Goal: Task Accomplishment & Management: Use online tool/utility

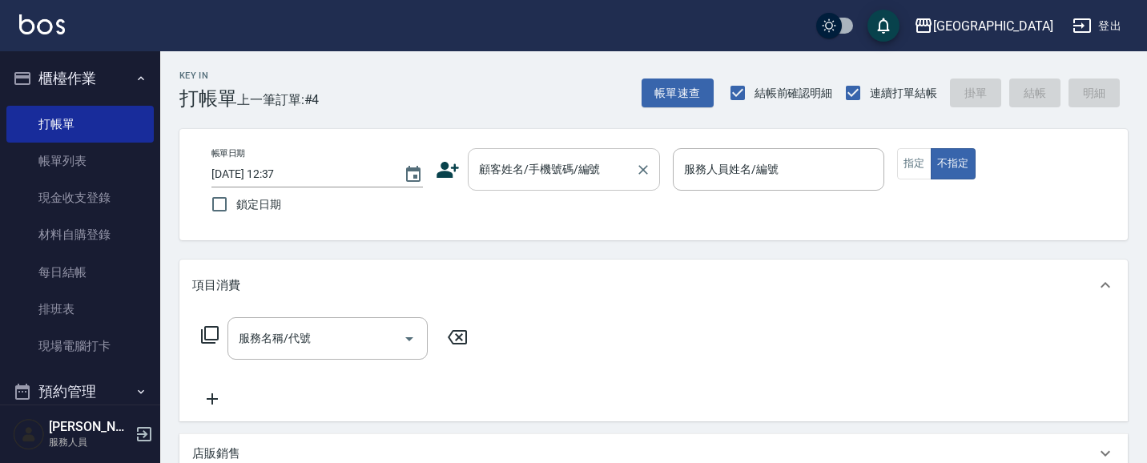
scroll to position [14, 0]
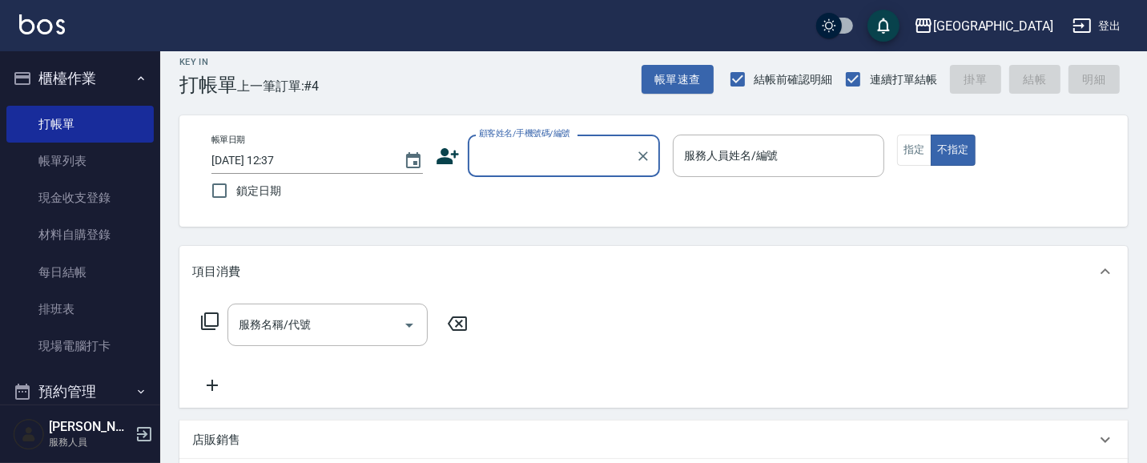
drag, startPoint x: 521, startPoint y: 155, endPoint x: 508, endPoint y: 156, distance: 13.7
click at [509, 156] on div "顧客姓名/手機號碼/編號 顧客姓名/手機號碼/編號" at bounding box center [564, 156] width 192 height 42
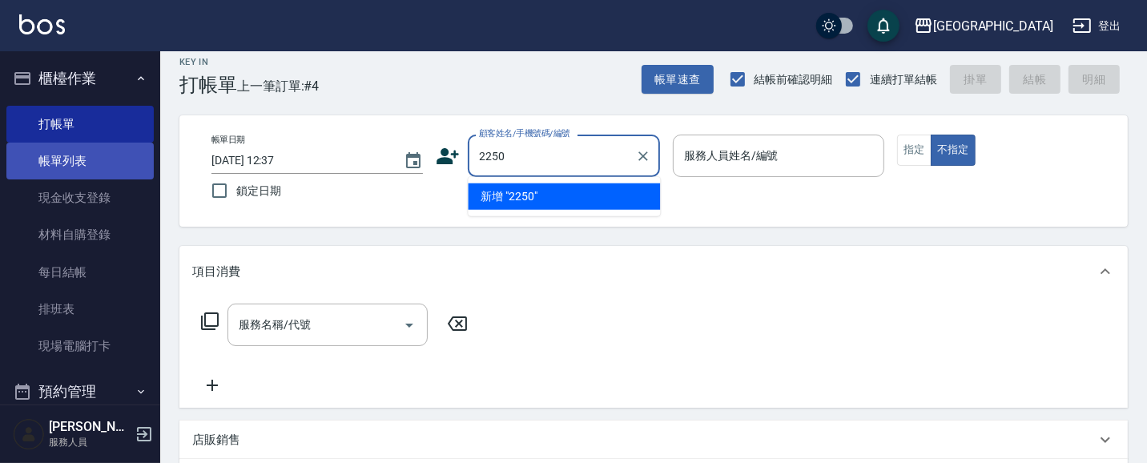
type input "2250"
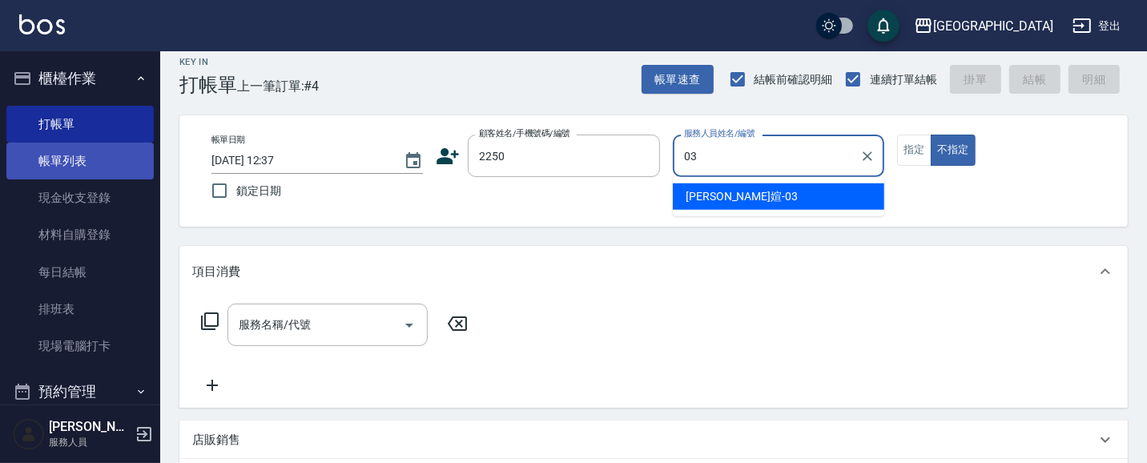
type input "[PERSON_NAME]媗-03"
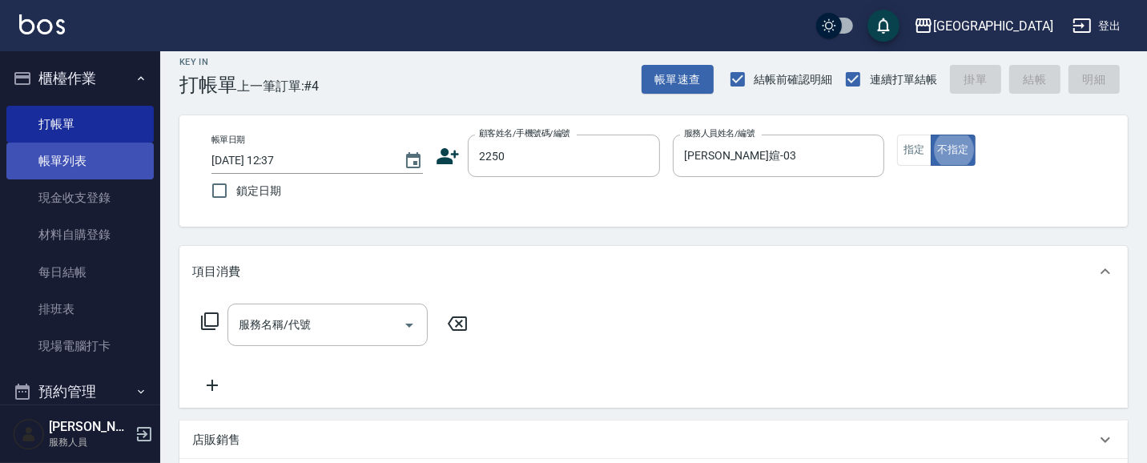
type button "false"
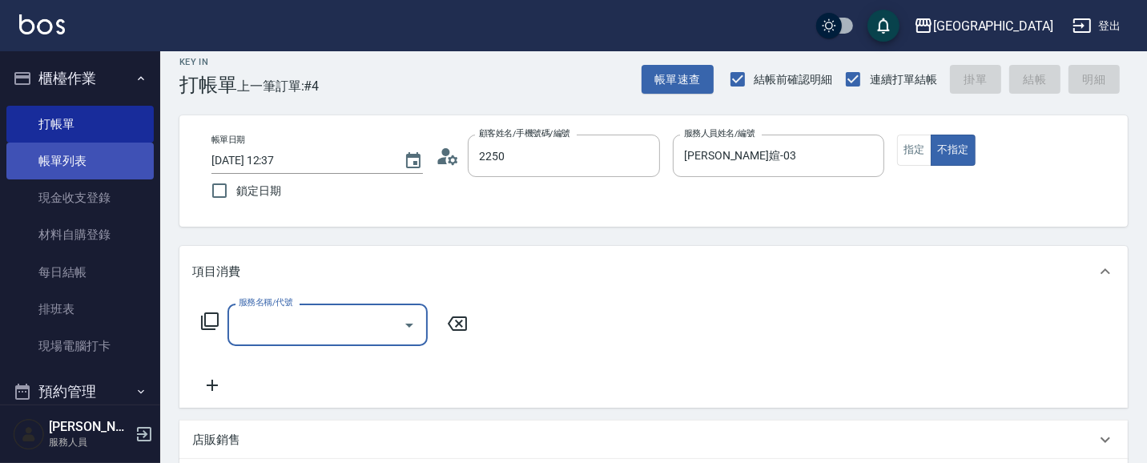
type input "[PERSON_NAME]媗/0911843052/2250"
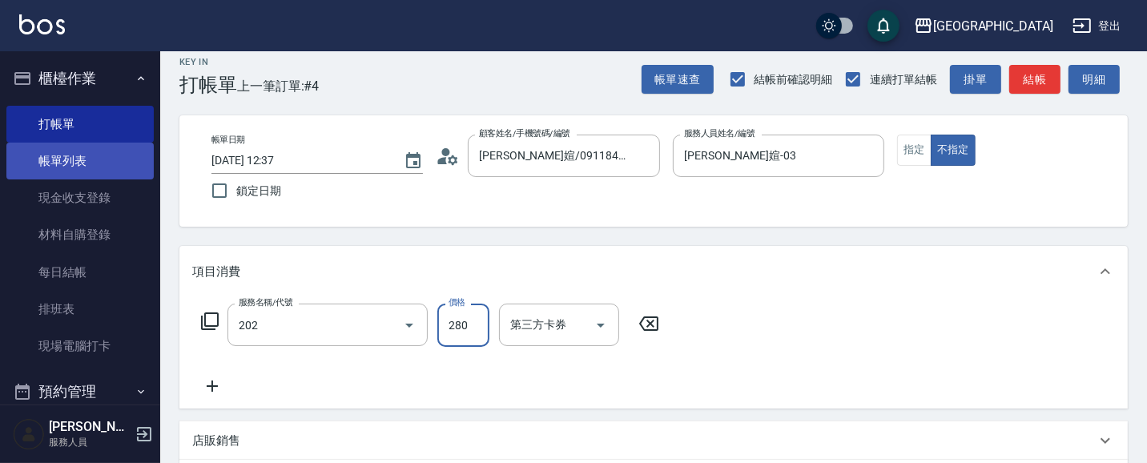
type input "洗髮[280](202)"
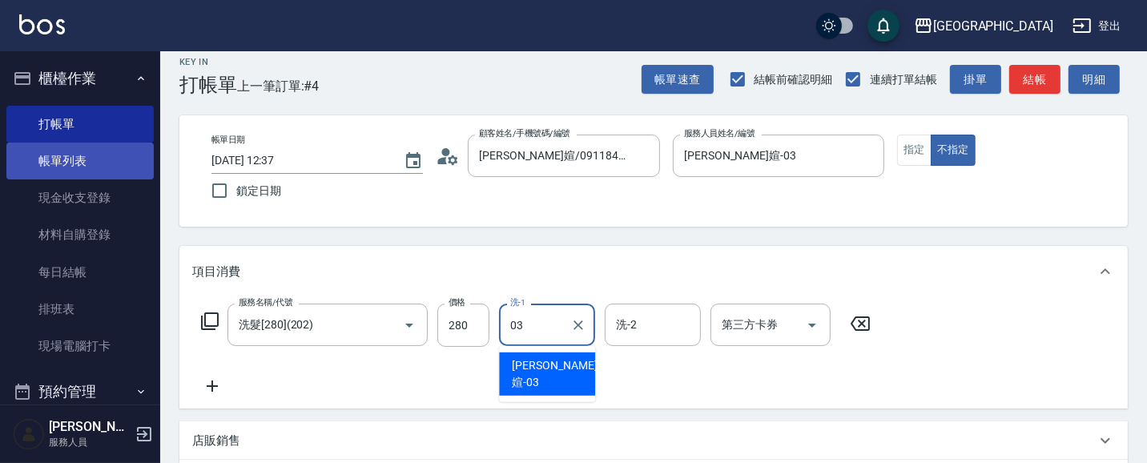
type input "[PERSON_NAME]媗-03"
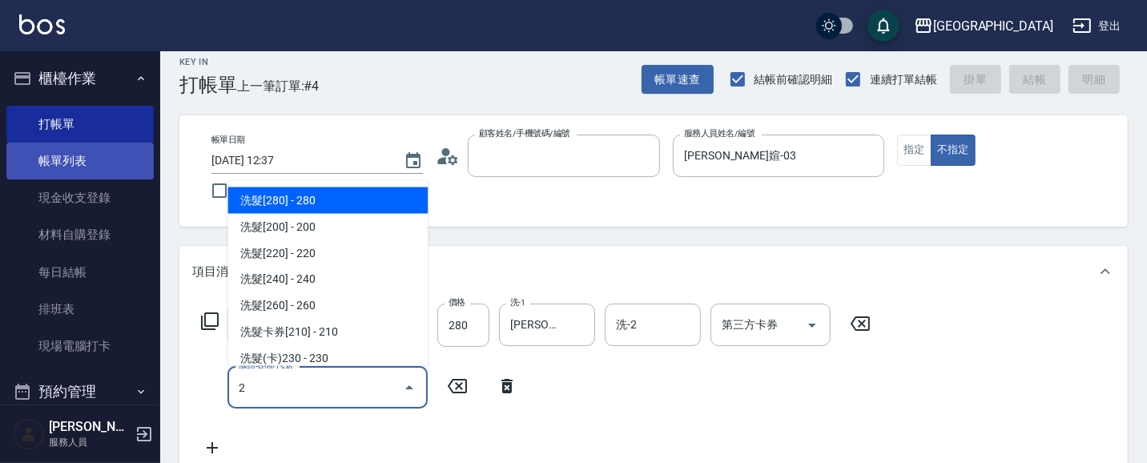
type input "6"
type input "[DATE] 14:49"
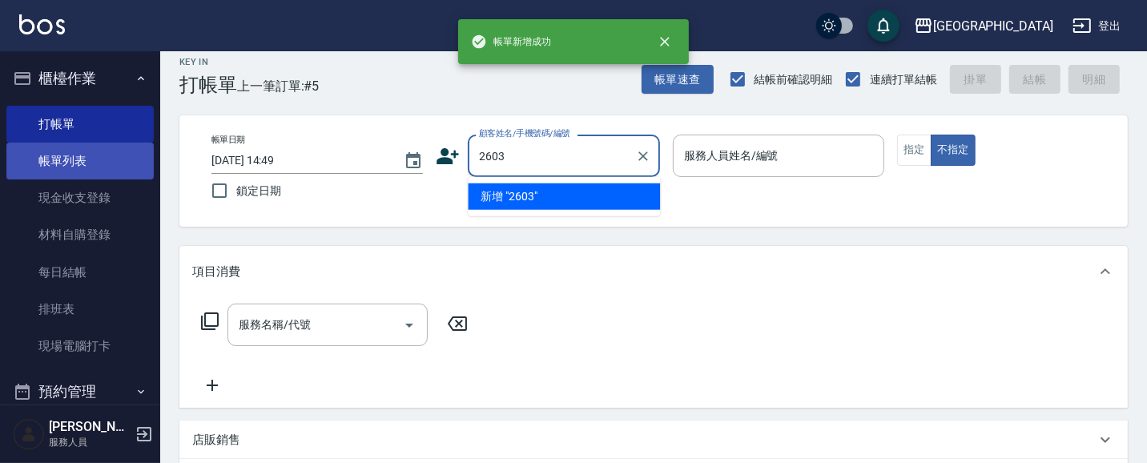
type input "2603"
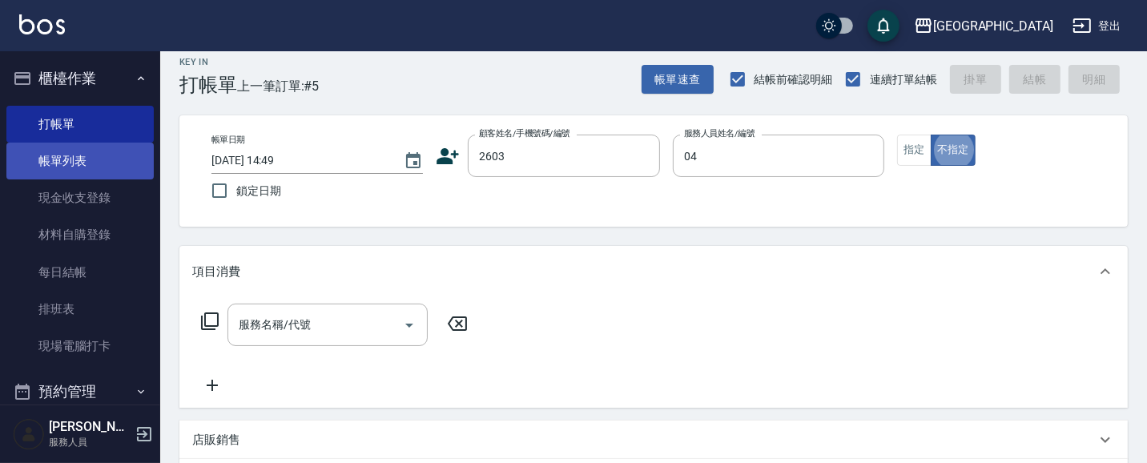
type input "[PERSON_NAME]-04"
type input "[PERSON_NAME]/2603/2603"
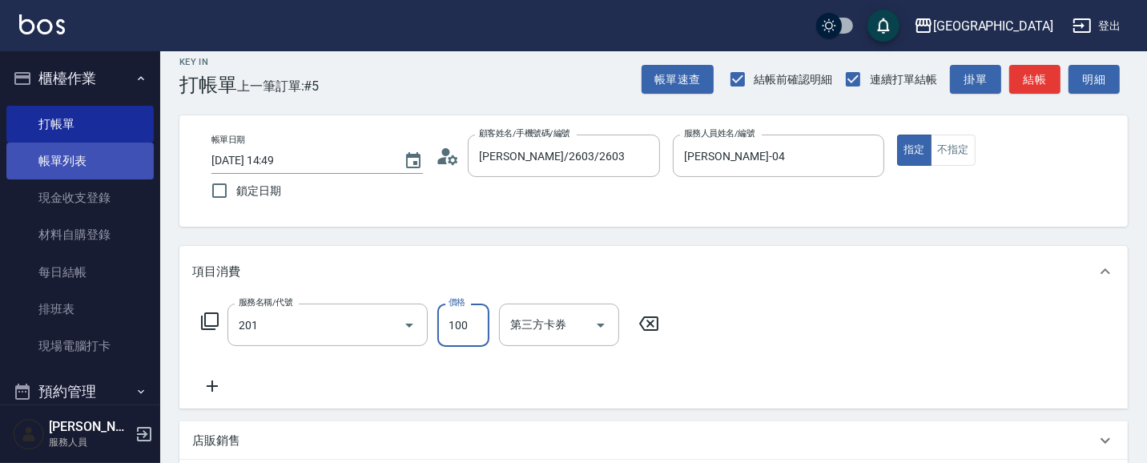
type input "洗髮[100](201)"
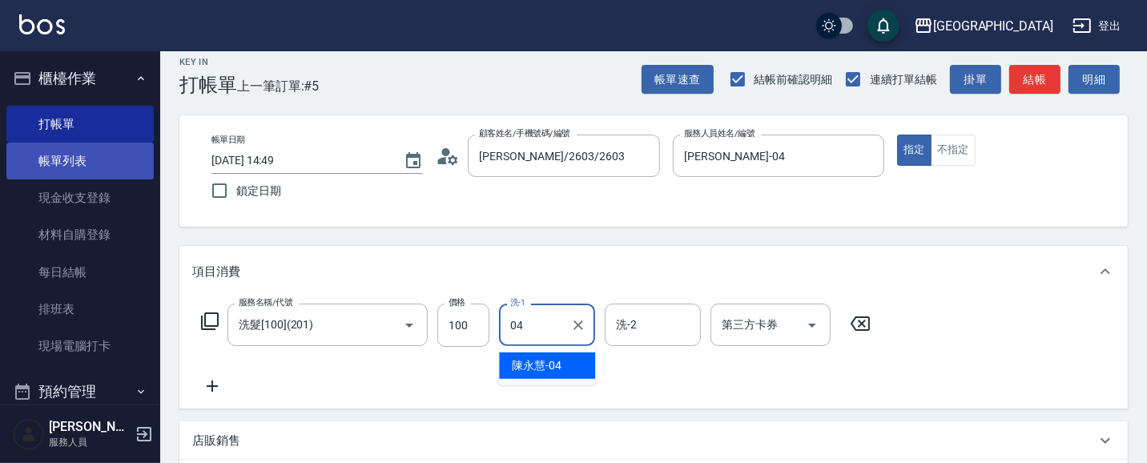
type input "[PERSON_NAME]-04"
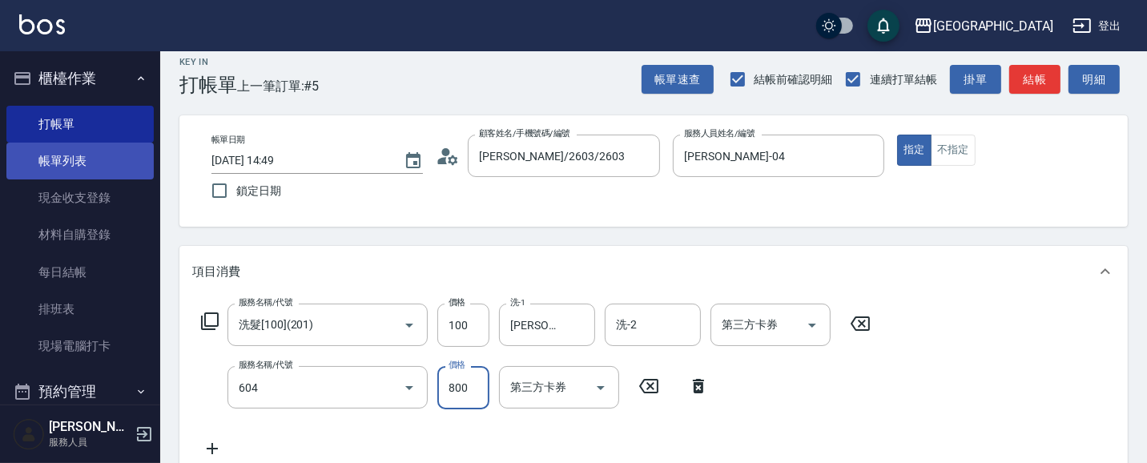
type input "護髮[800](604)"
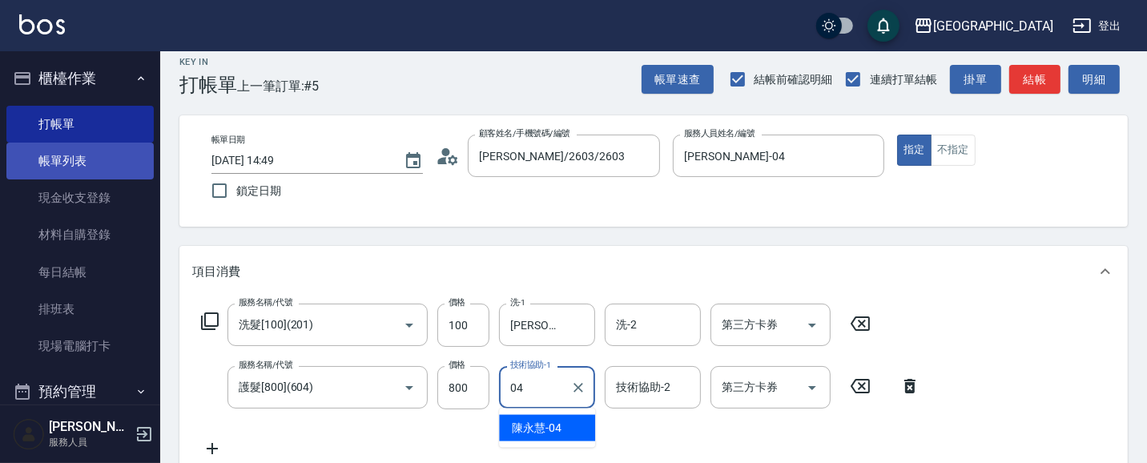
type input "[PERSON_NAME]-04"
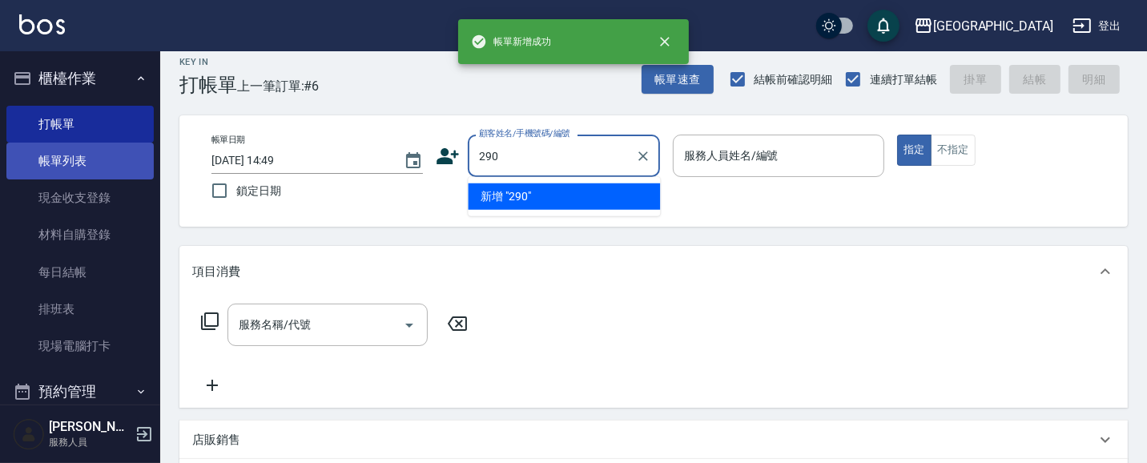
type input "290"
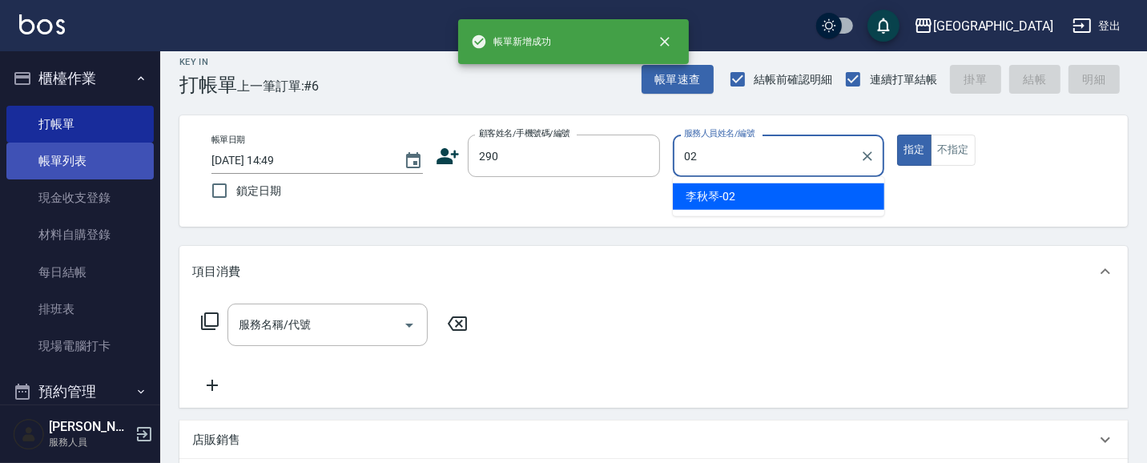
type input "[PERSON_NAME]-02"
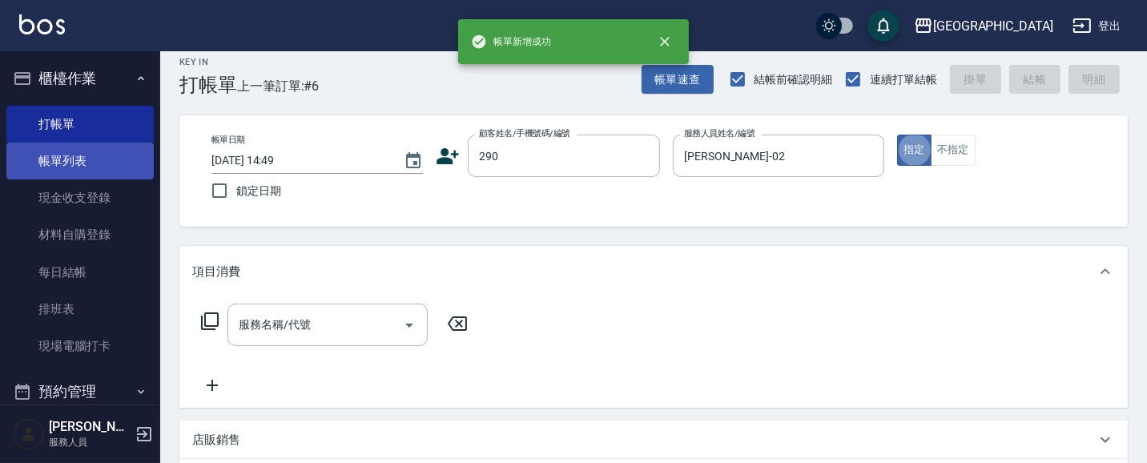
type button "true"
type input "2"
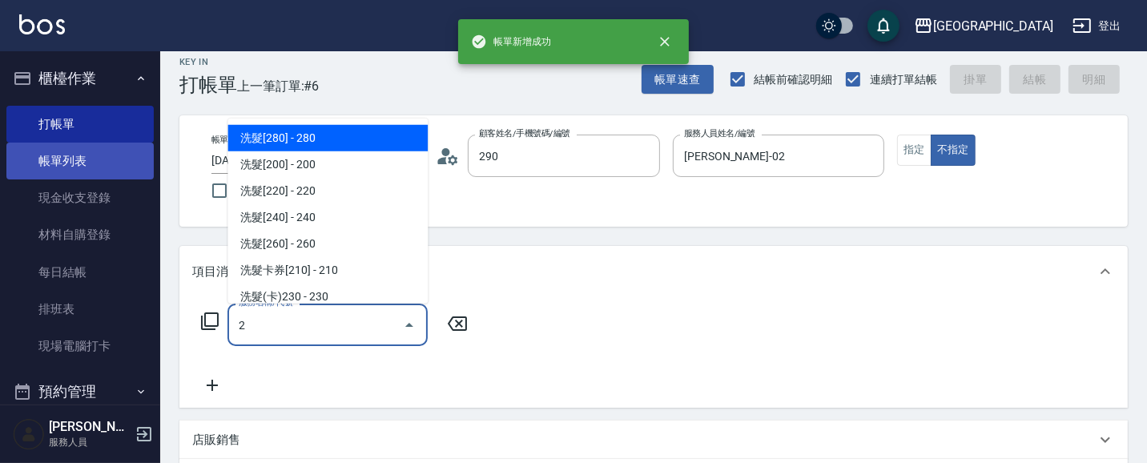
type input "[PERSON_NAME]/0989688802/290"
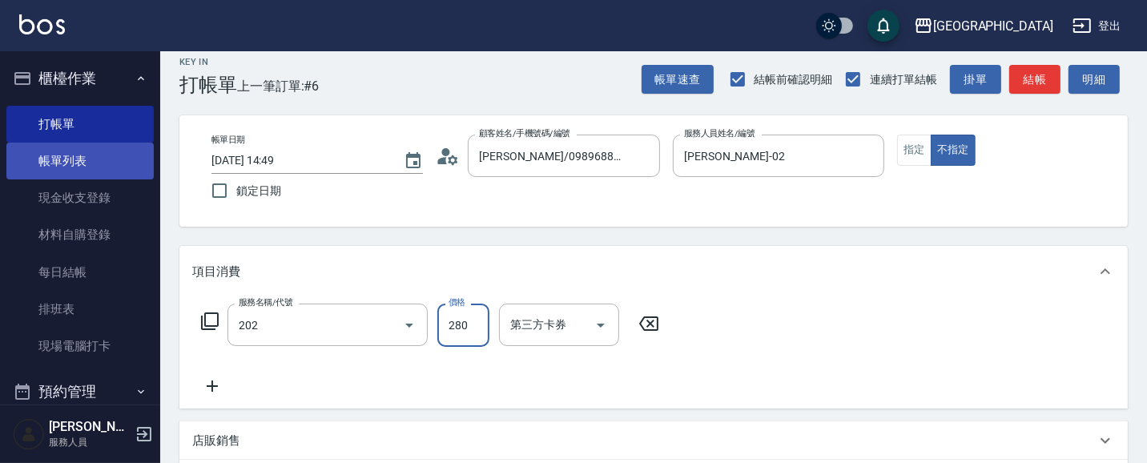
type input "洗髮[280](202)"
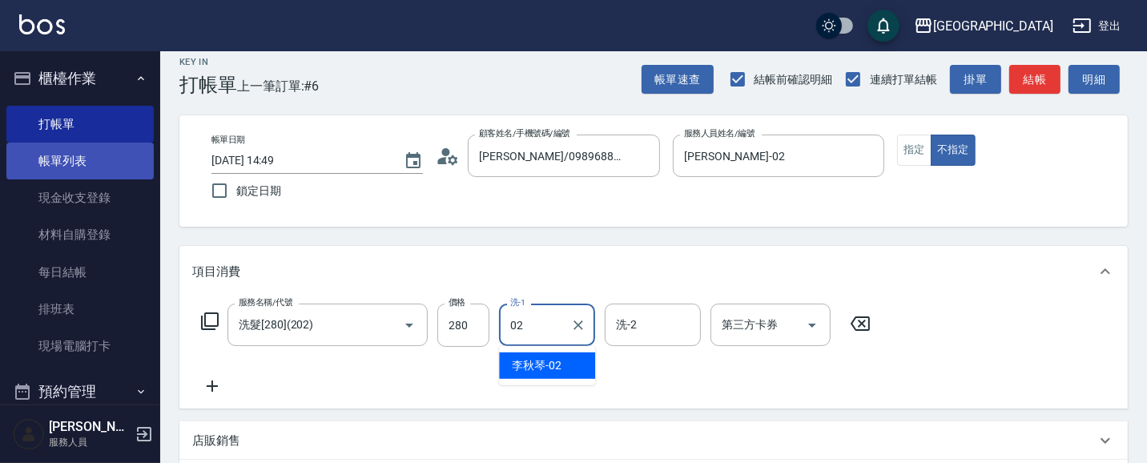
type input "[PERSON_NAME]-02"
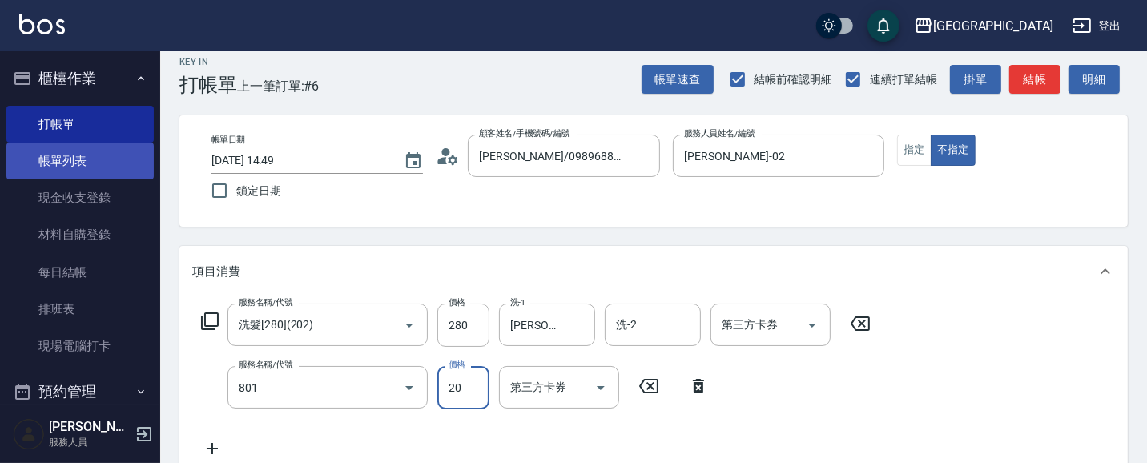
type input "潤絲(801)"
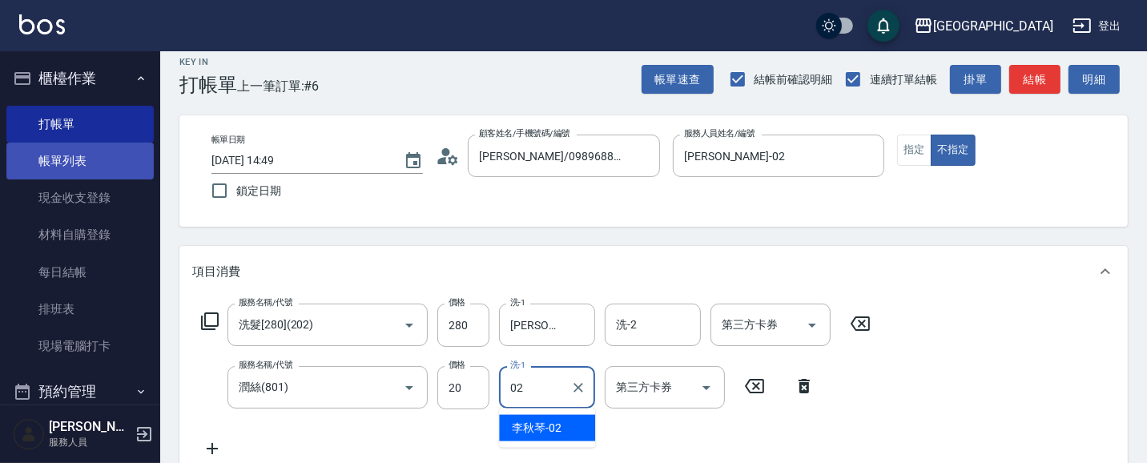
type input "[PERSON_NAME]-02"
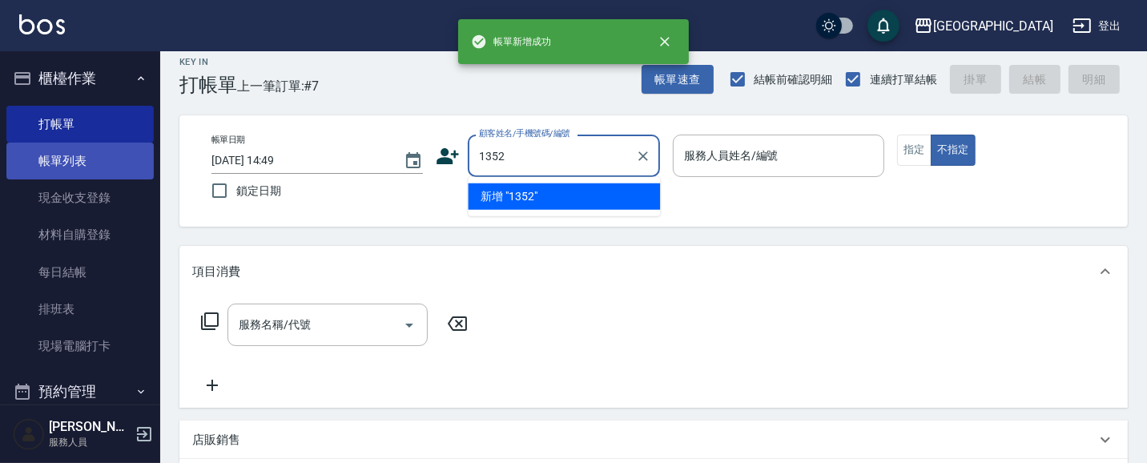
type input "1352"
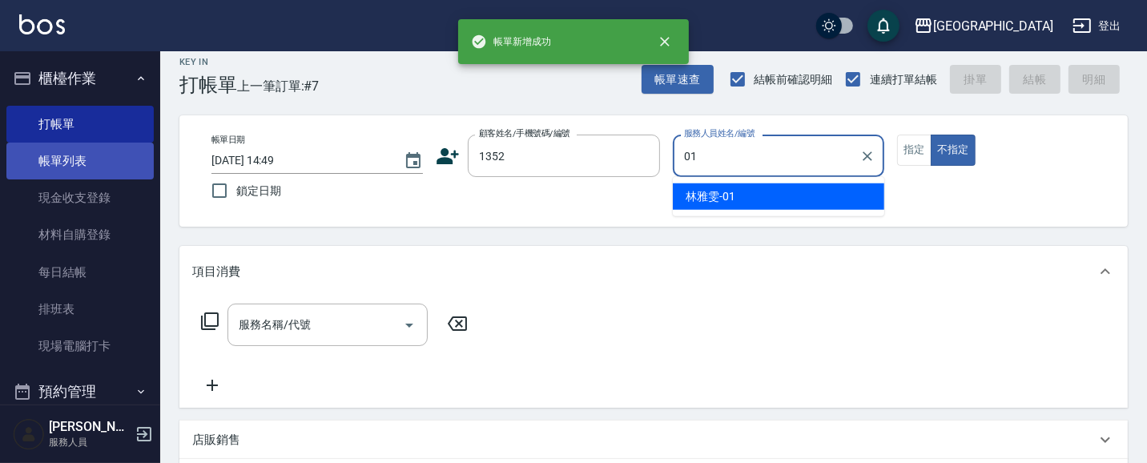
type input "[PERSON_NAME]-01"
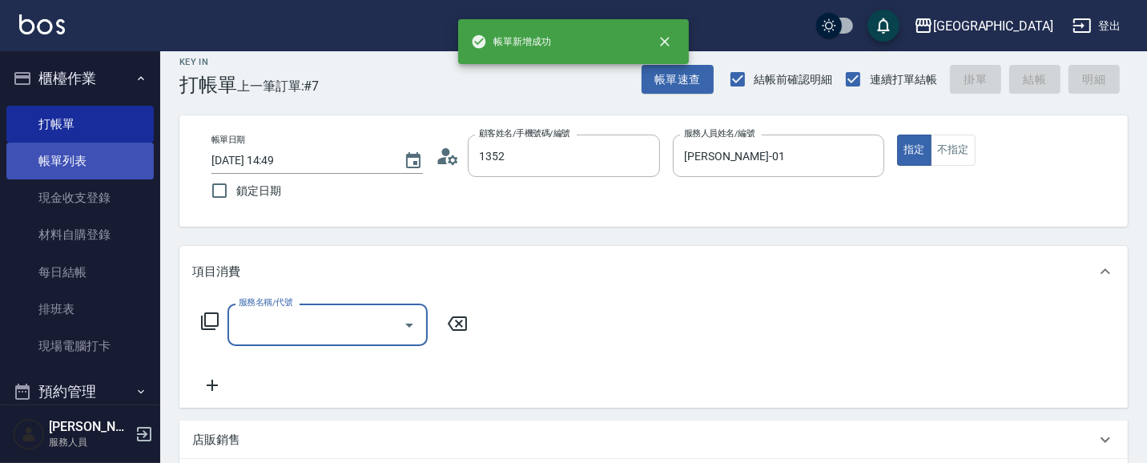
type input "[PERSON_NAME]/0421/1352"
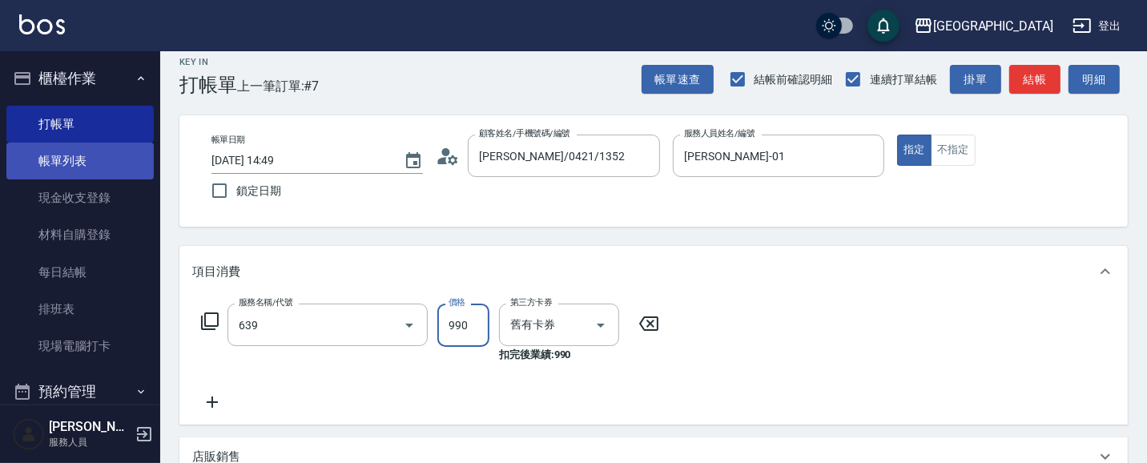
type input "(芙)蘆薈髮膜套卡(自材)(639)"
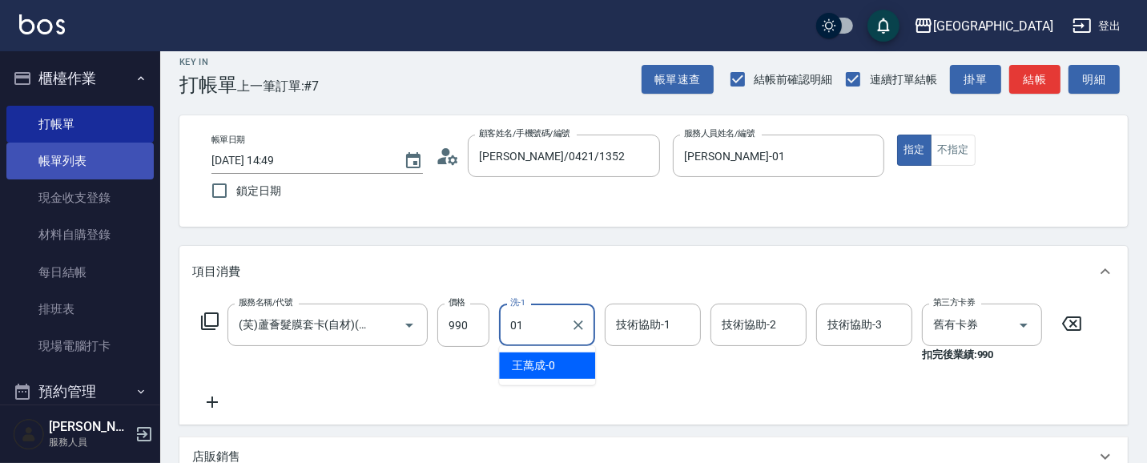
type input "[PERSON_NAME]-01"
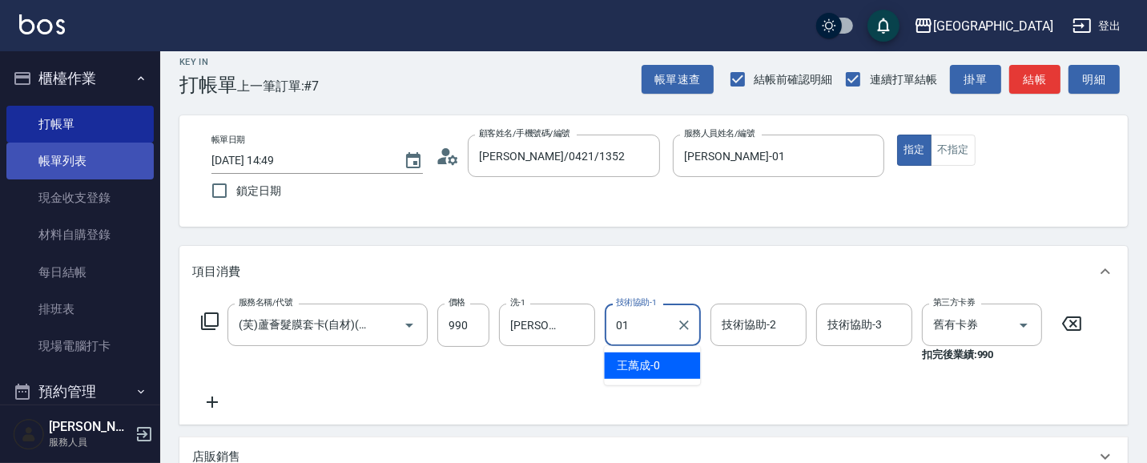
type input "[PERSON_NAME]-01"
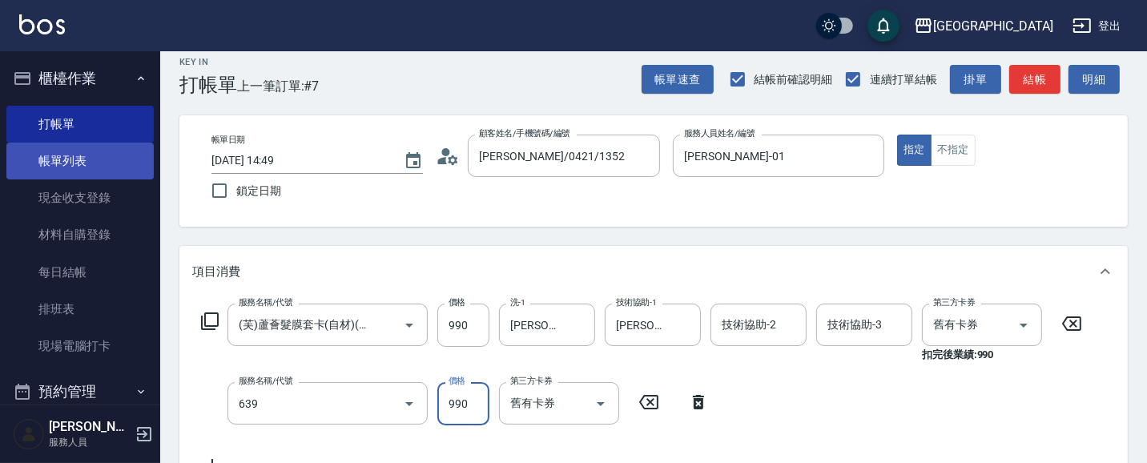
type input "(芙)蘆薈髮膜套卡(自材)(639)"
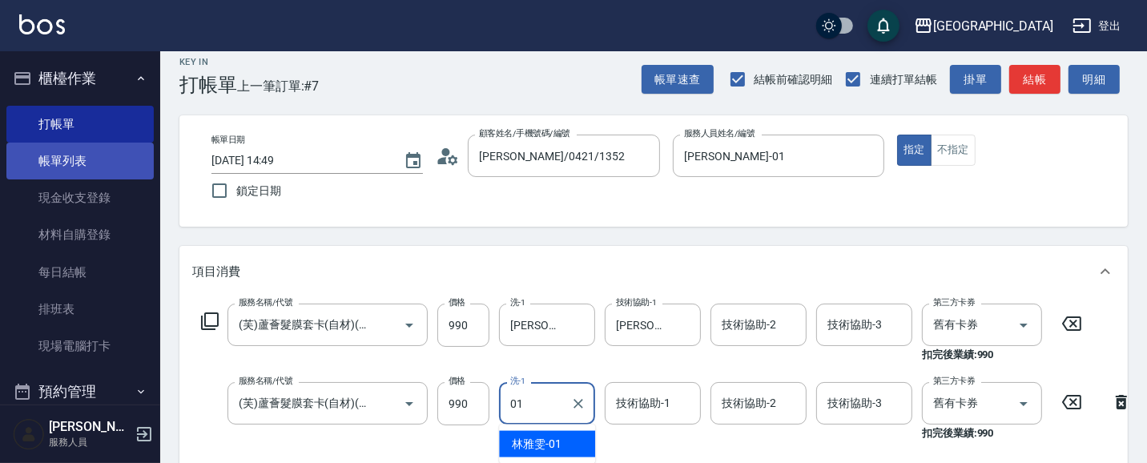
type input "[PERSON_NAME]-01"
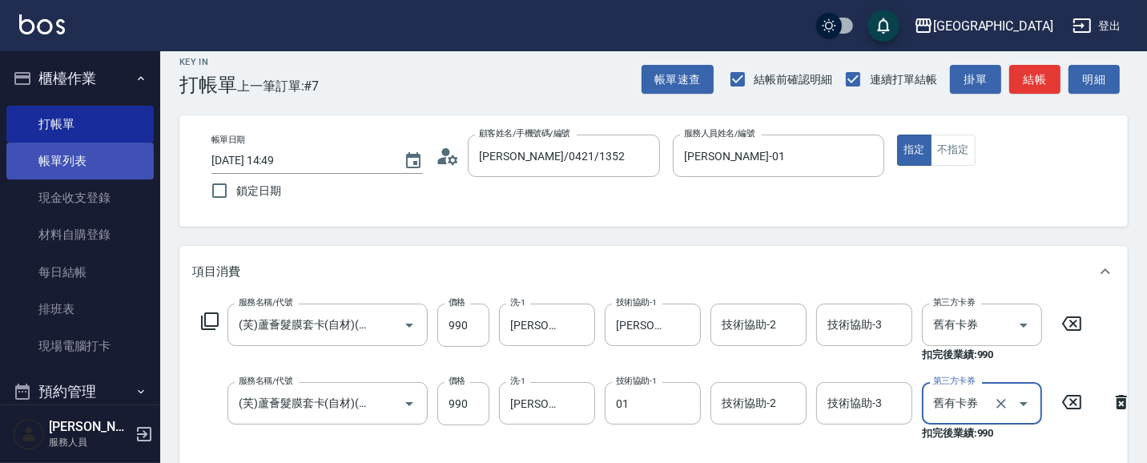
type input "[PERSON_NAME]-01"
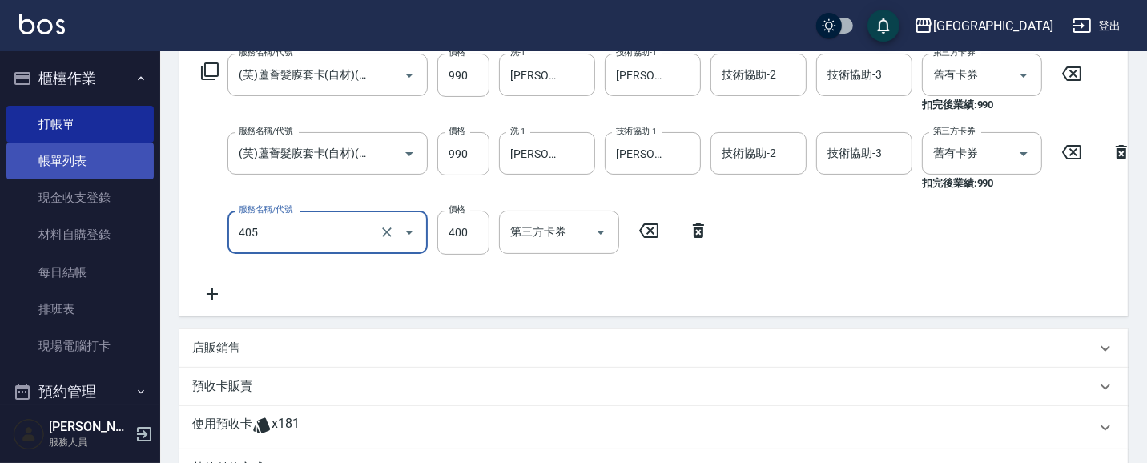
type input "剪髮(400)(405)"
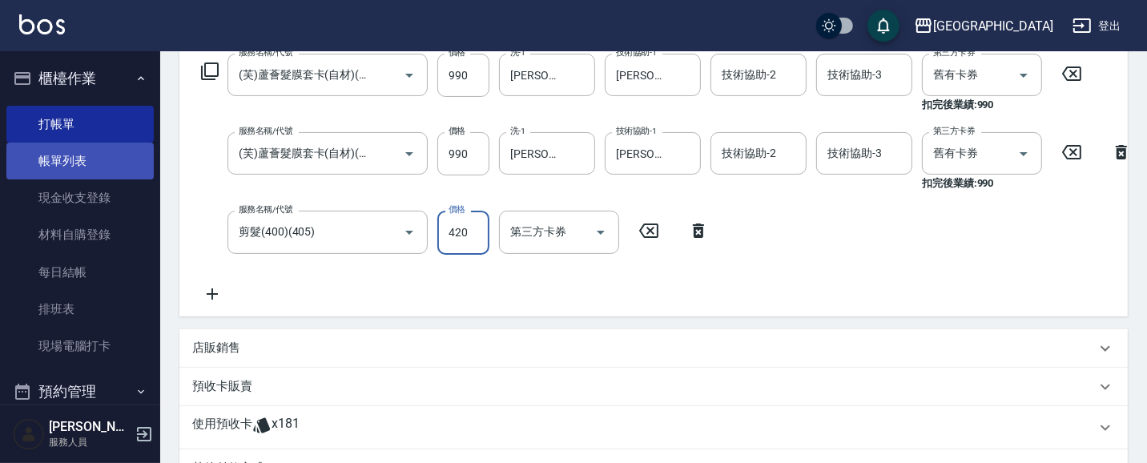
type input "420"
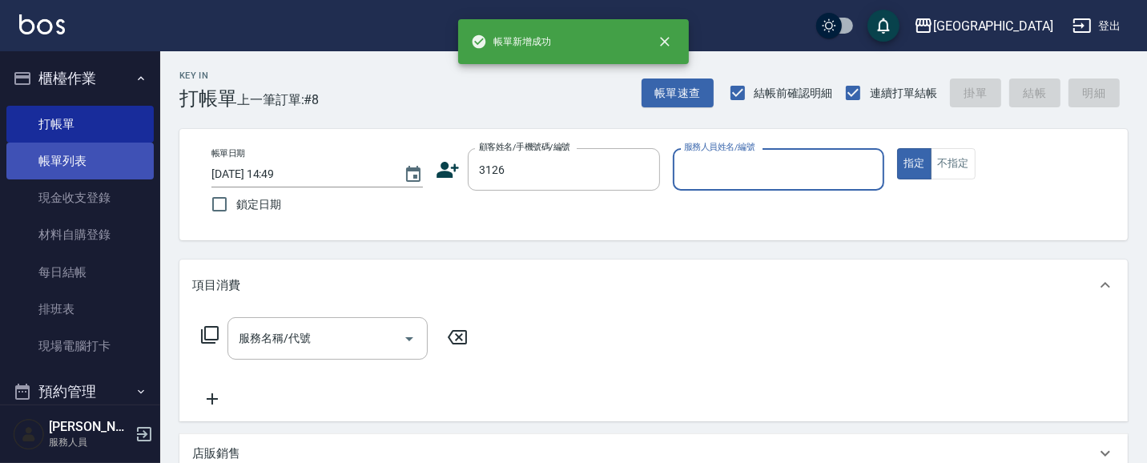
type input "3126"
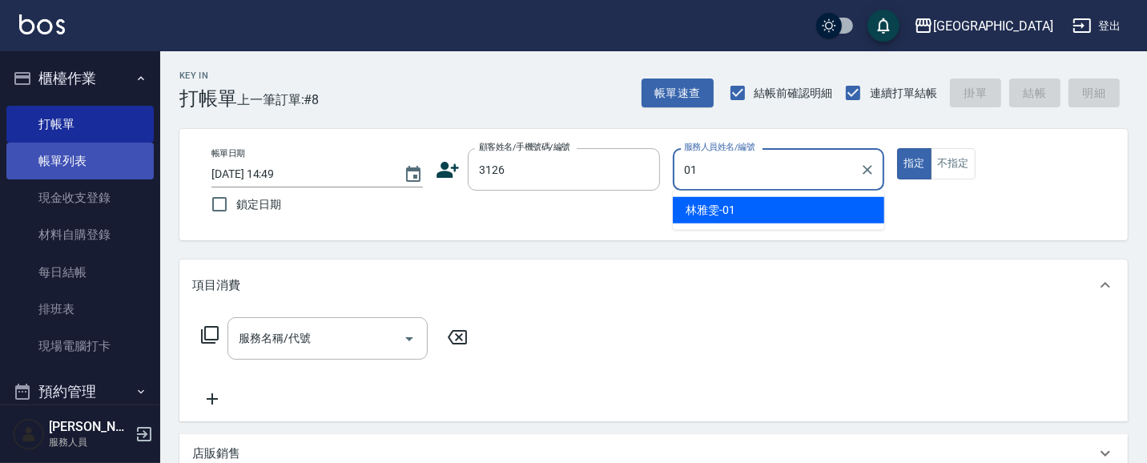
type input "[PERSON_NAME]-01"
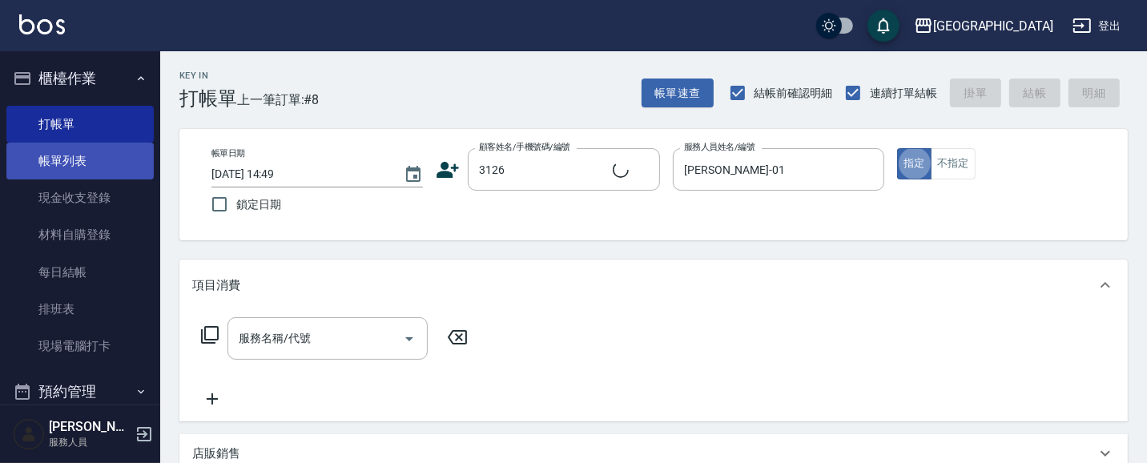
type input "2"
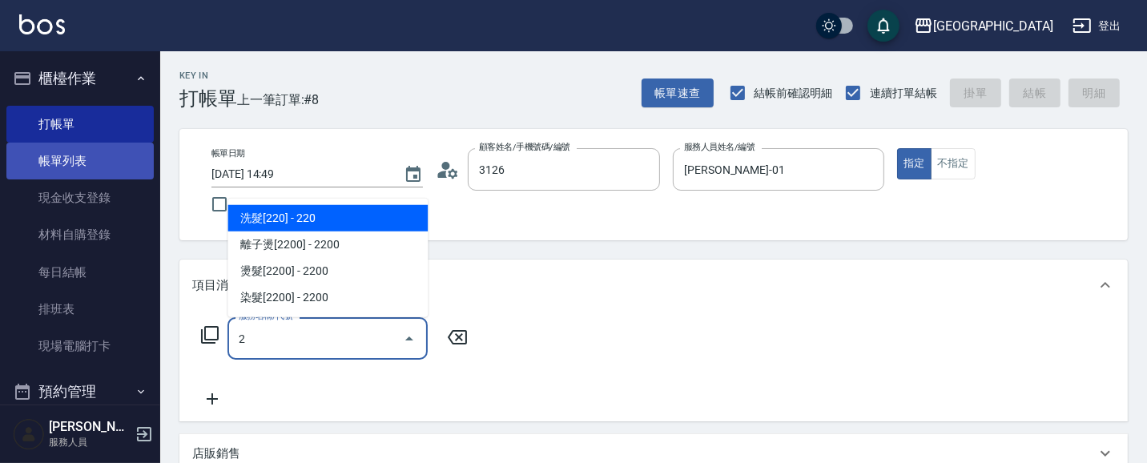
type input "[PERSON_NAME]/0939936367/3126"
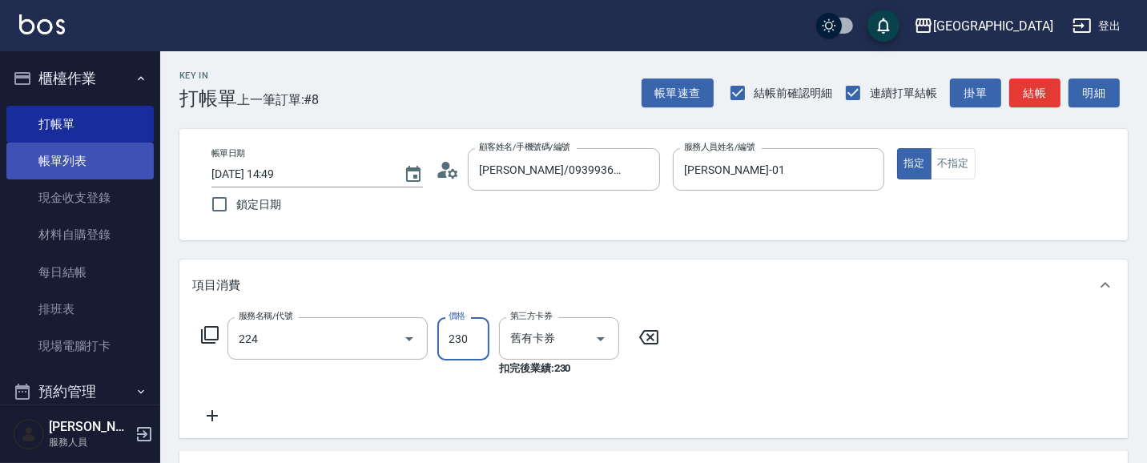
type input "洗髮(卡)230(224)"
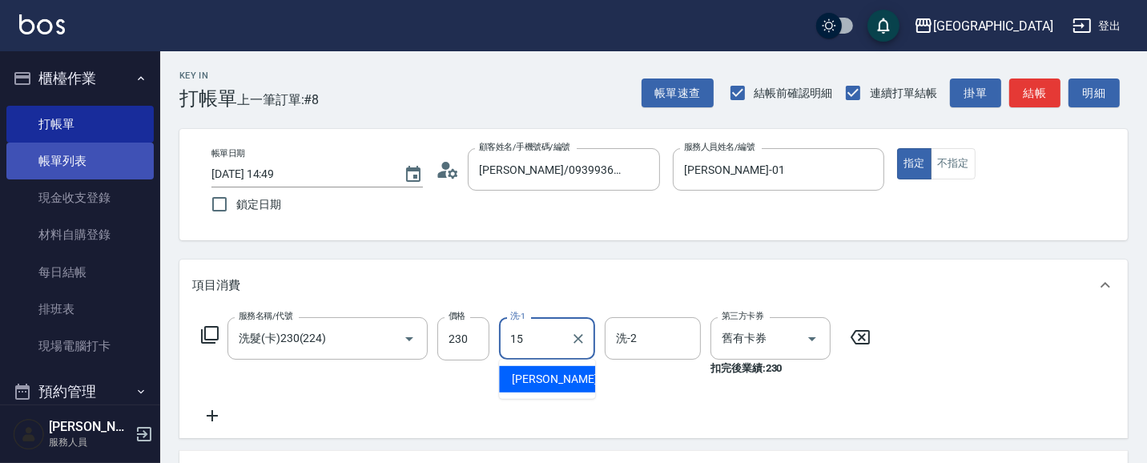
type input "[PERSON_NAME]-15"
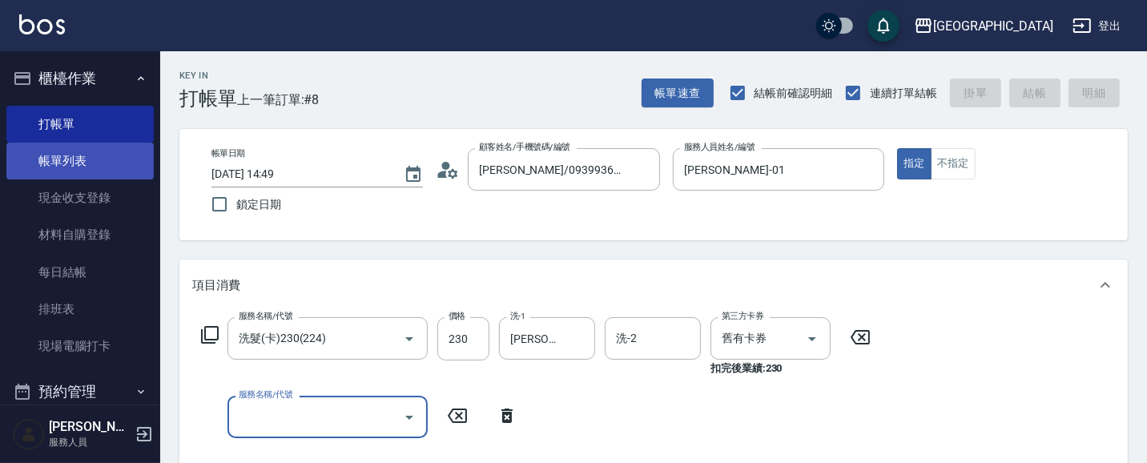
type input "[DATE] 14:50"
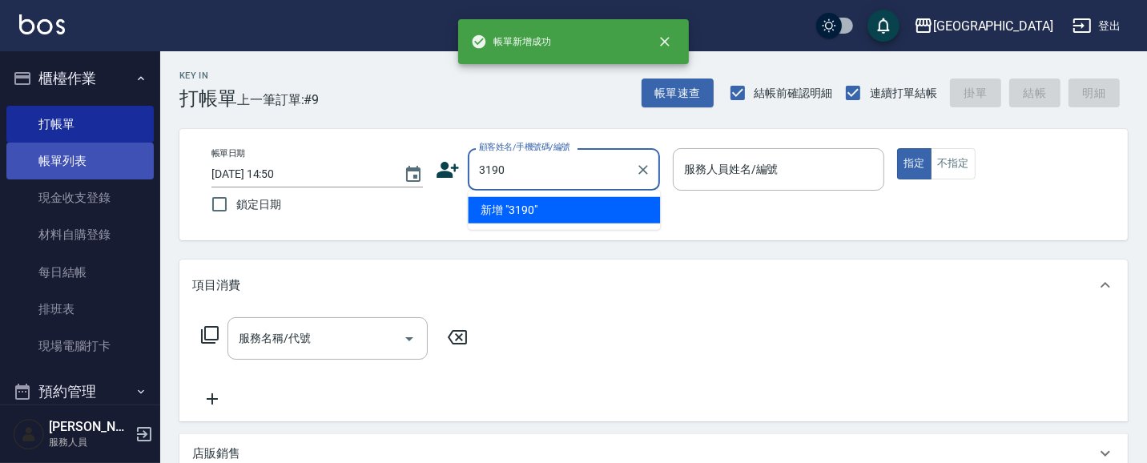
type input "3190"
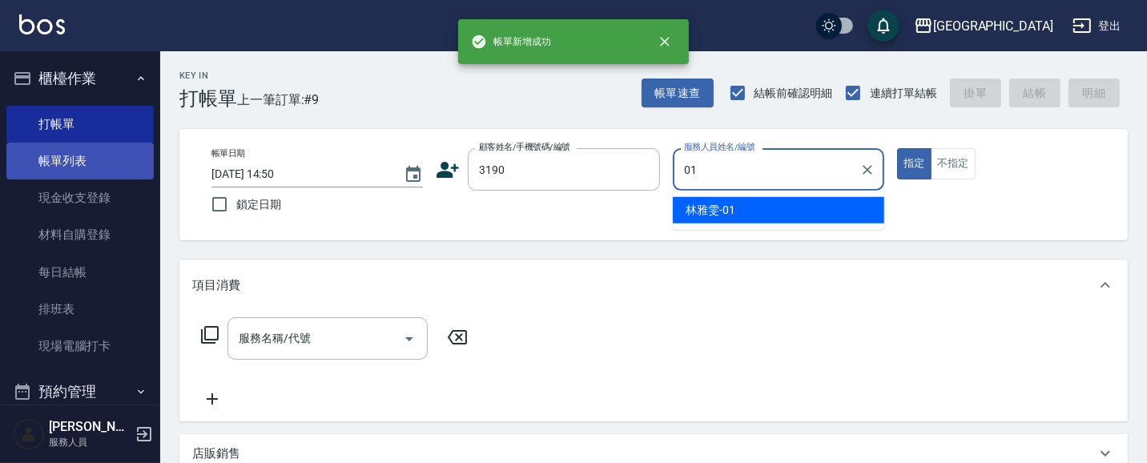
type input "[PERSON_NAME]-01"
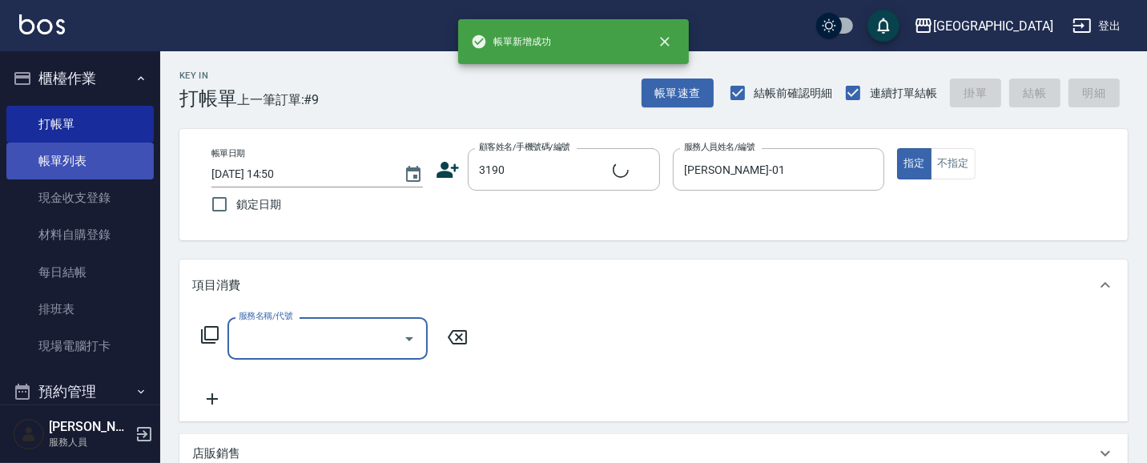
type input "[PERSON_NAME]/0920771339/3190"
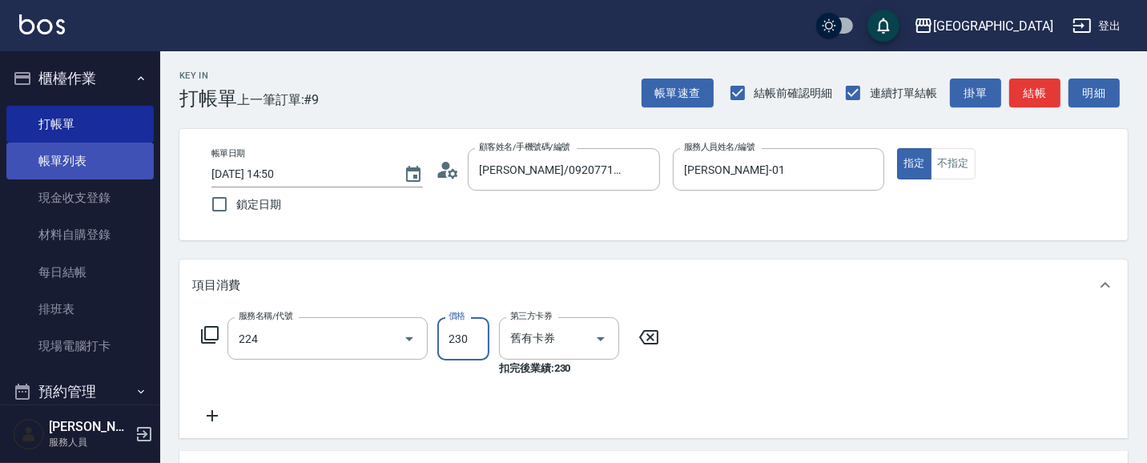
type input "洗髮(卡)230(224)"
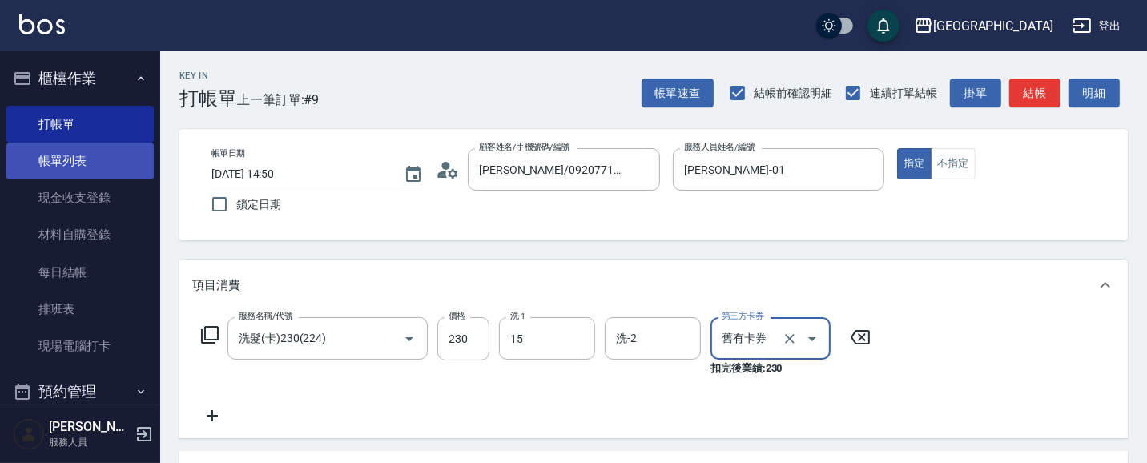
type input "[PERSON_NAME]-15"
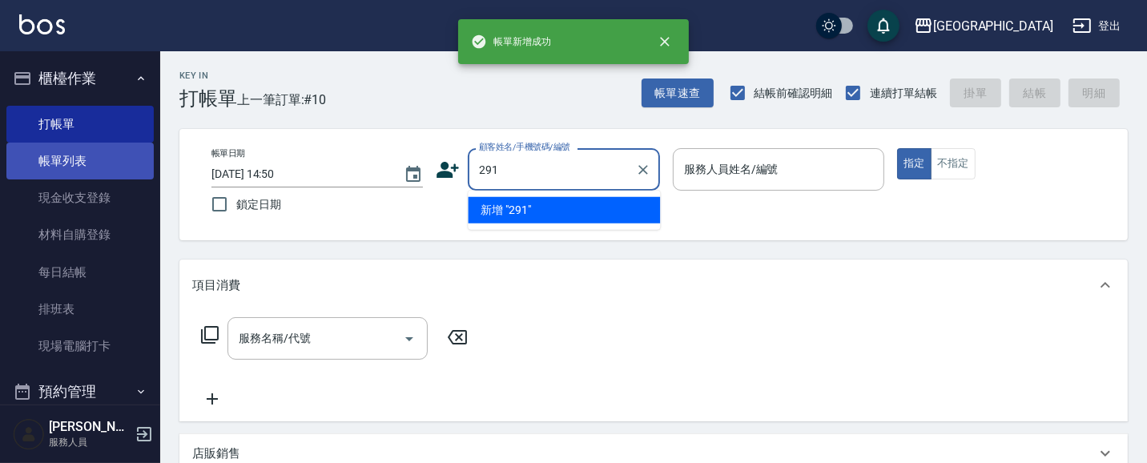
type input "291"
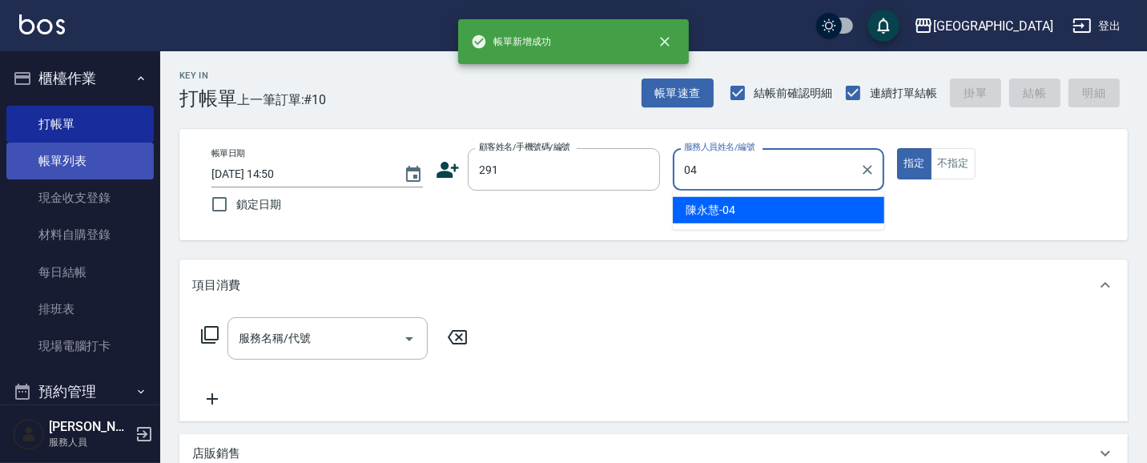
type input "[PERSON_NAME]-04"
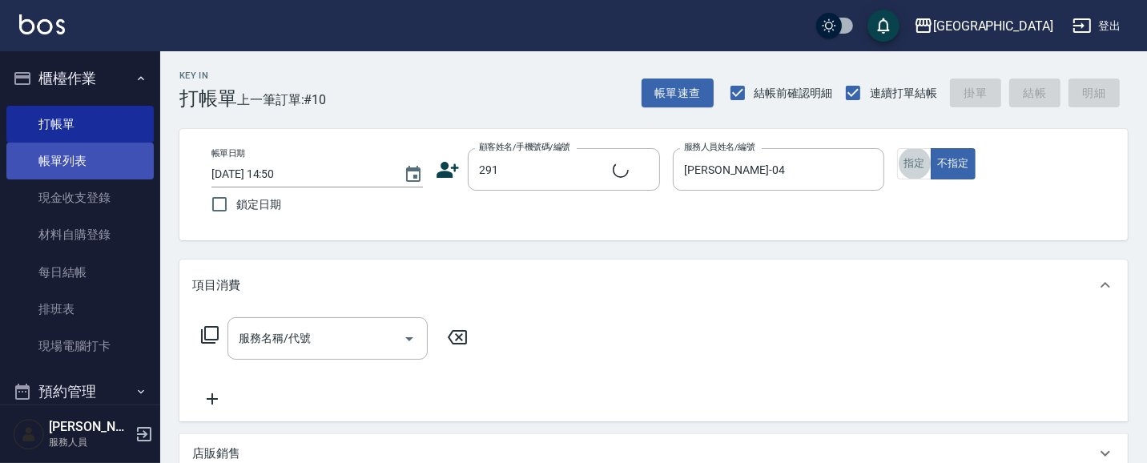
type input "[PERSON_NAME]/291/291"
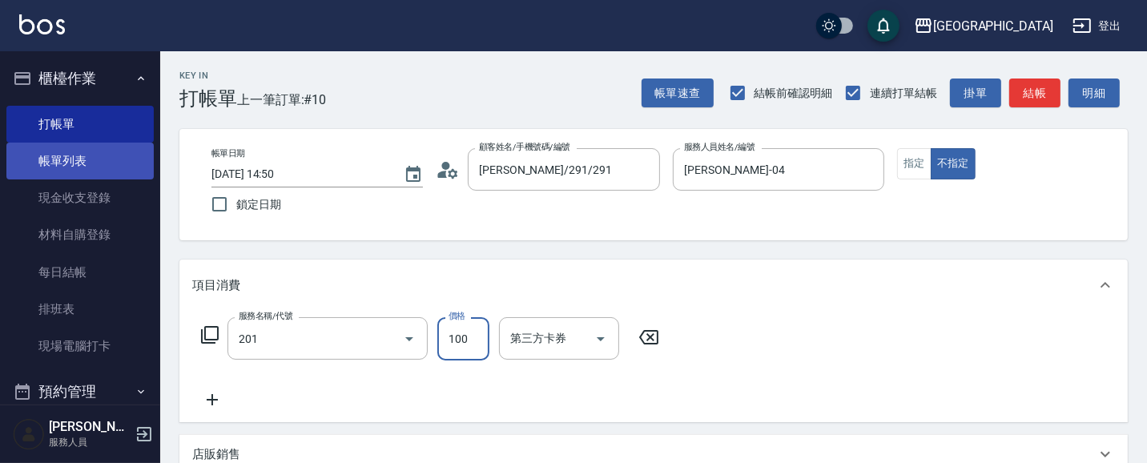
type input "洗髮[100](201)"
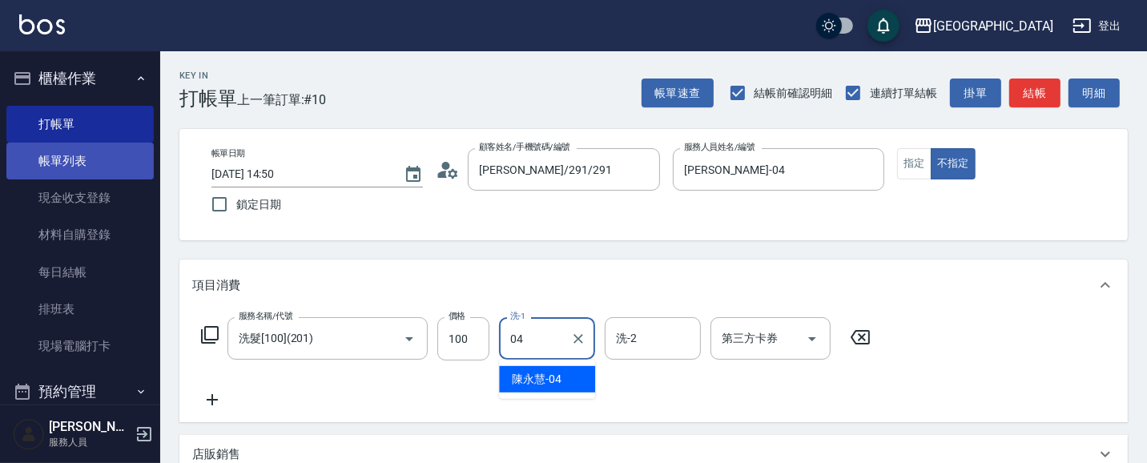
type input "[PERSON_NAME]-04"
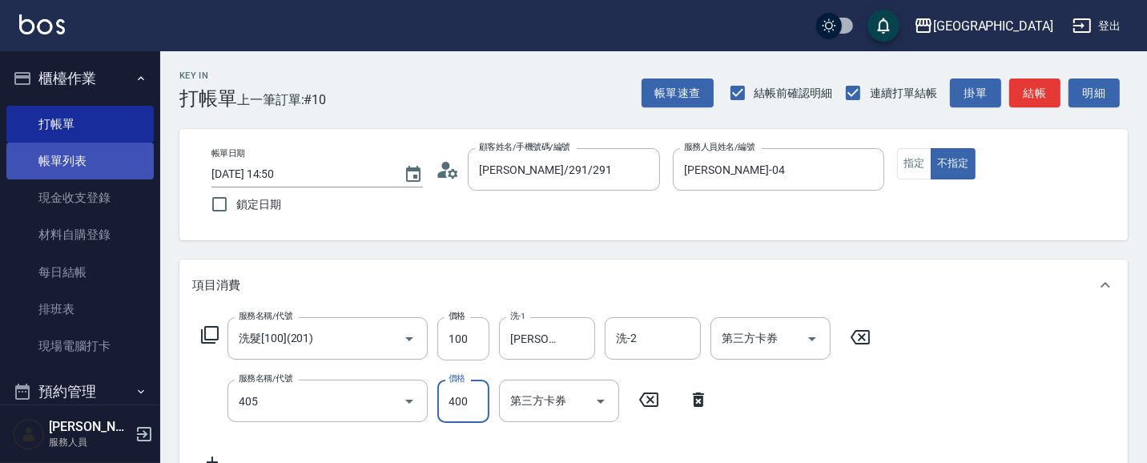
type input "剪髮(400)(405)"
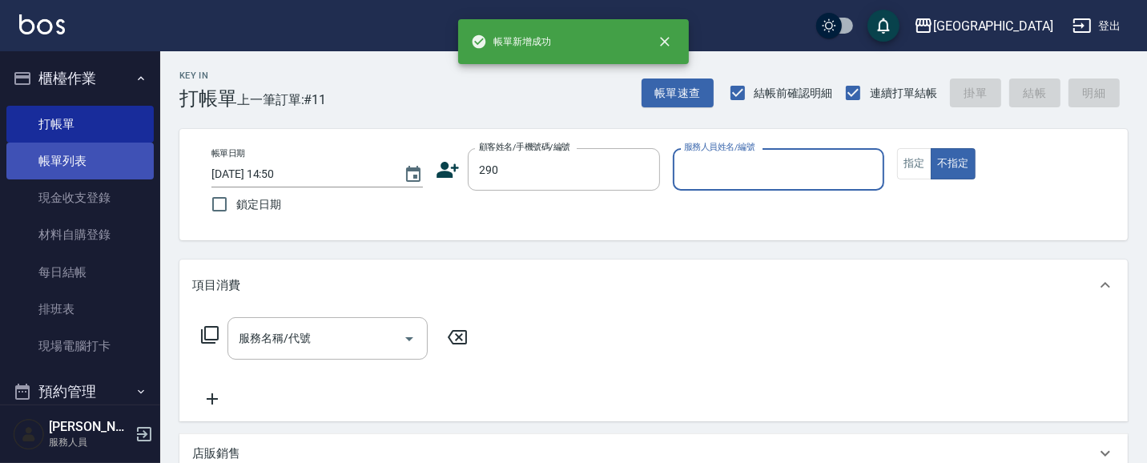
type input "290"
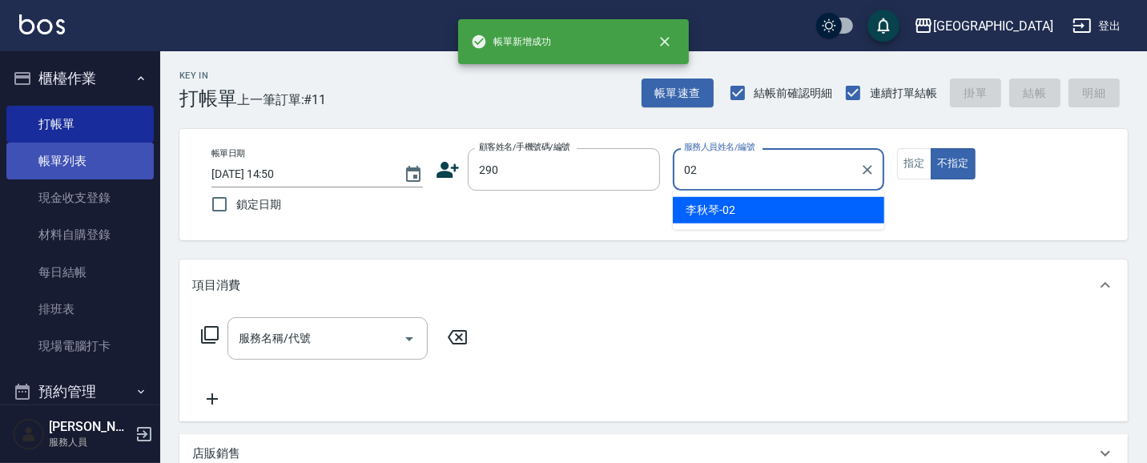
type input "[PERSON_NAME]-02"
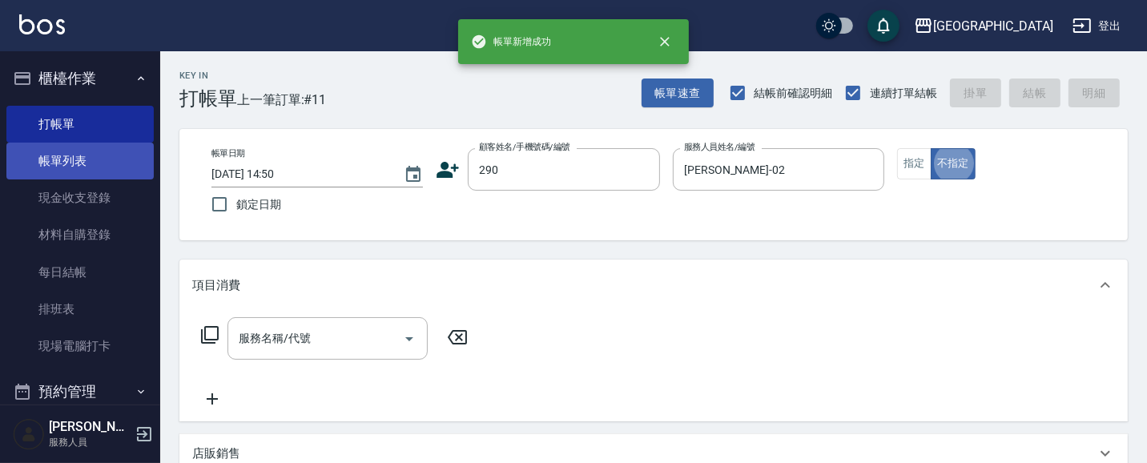
type input "[PERSON_NAME]/0989688802/290"
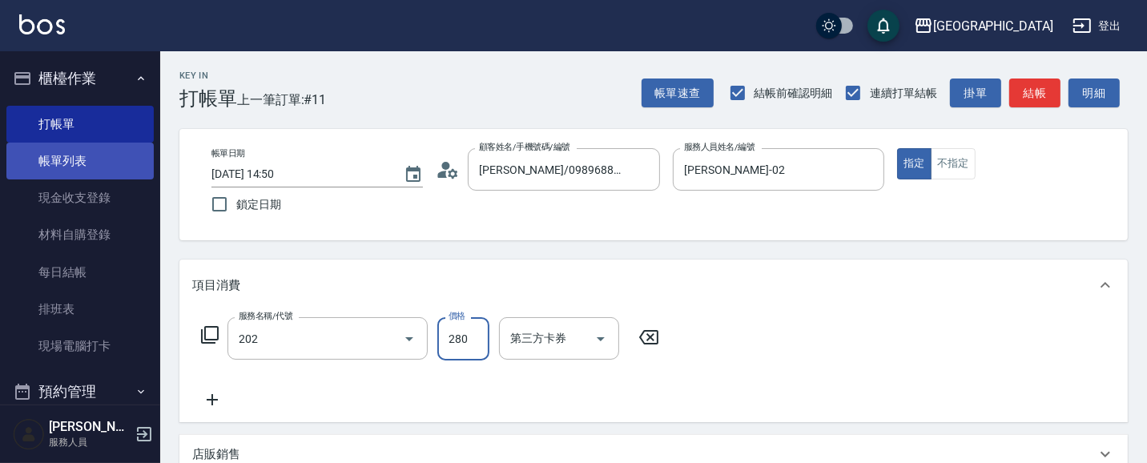
type input "洗髮[280](202)"
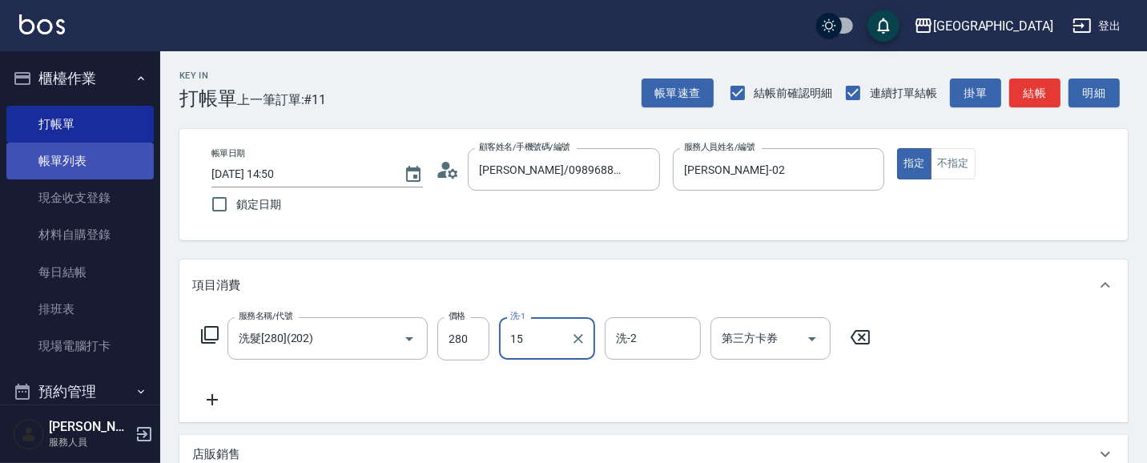
type input "[PERSON_NAME]-15"
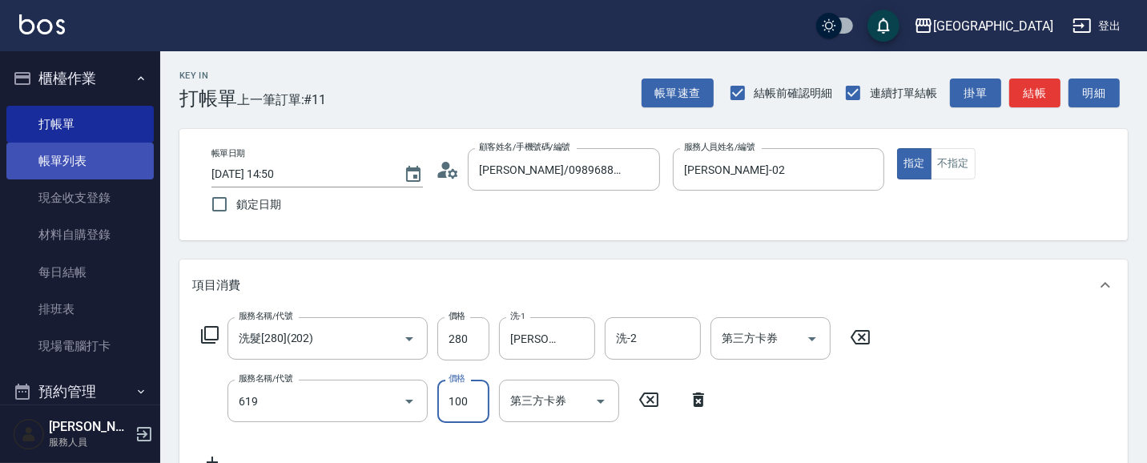
type input "[PERSON_NAME].玻酸.晶膜.水療(619)"
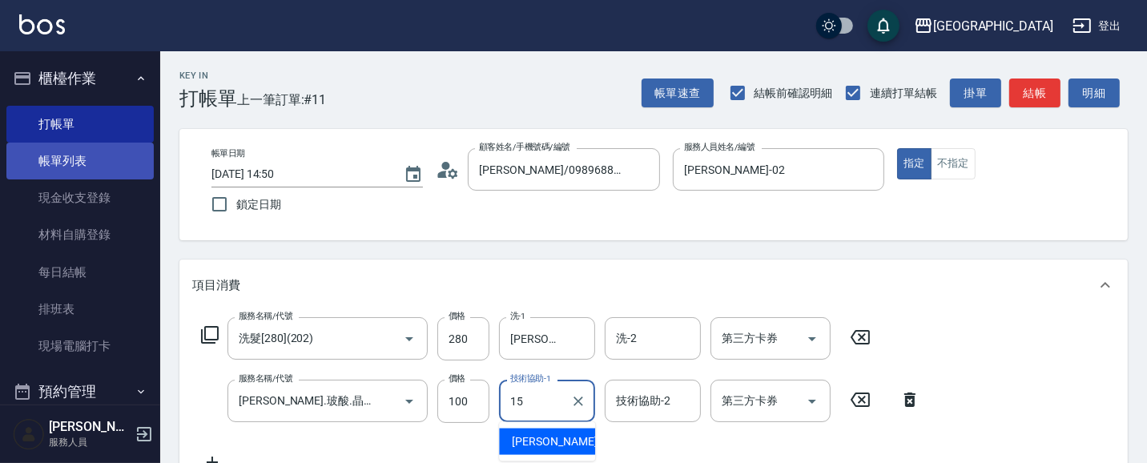
type input "[PERSON_NAME]-15"
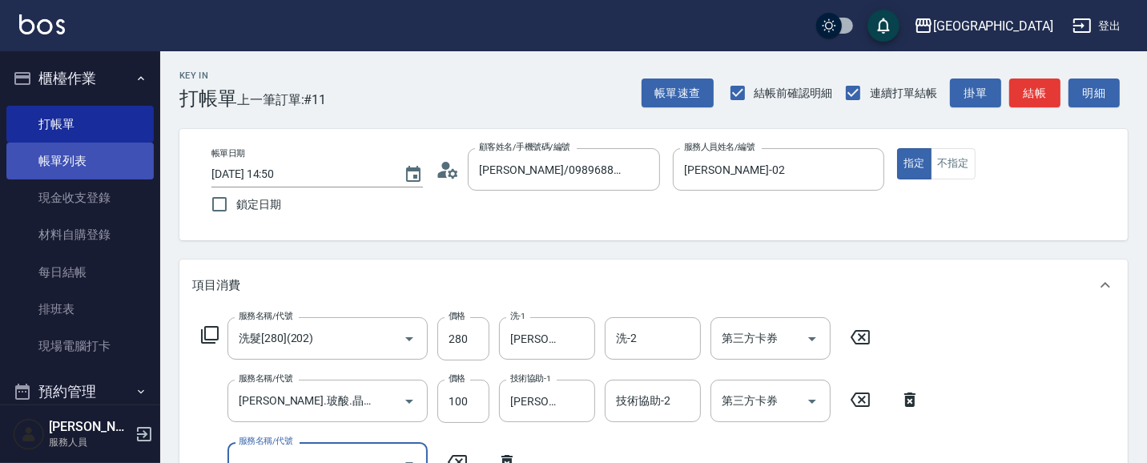
scroll to position [14, 0]
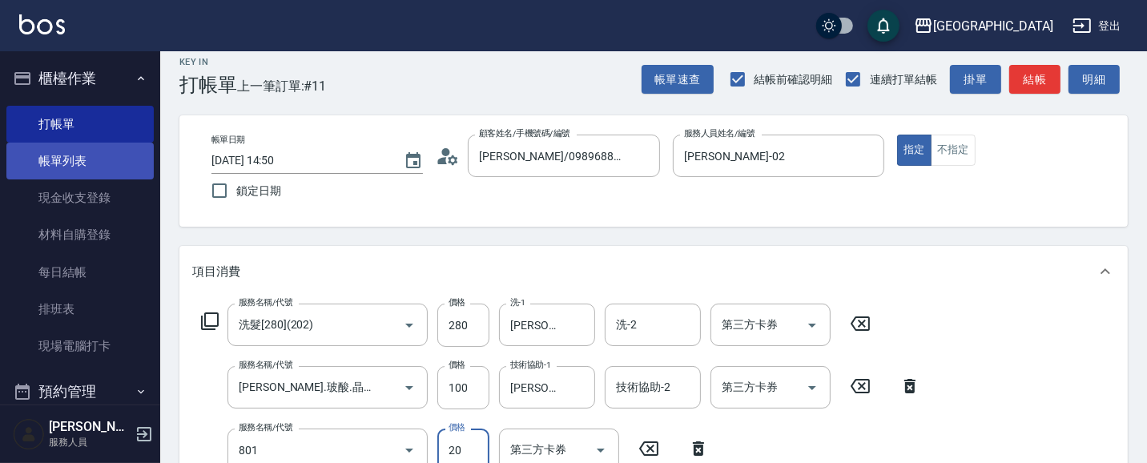
type input "潤絲(801)"
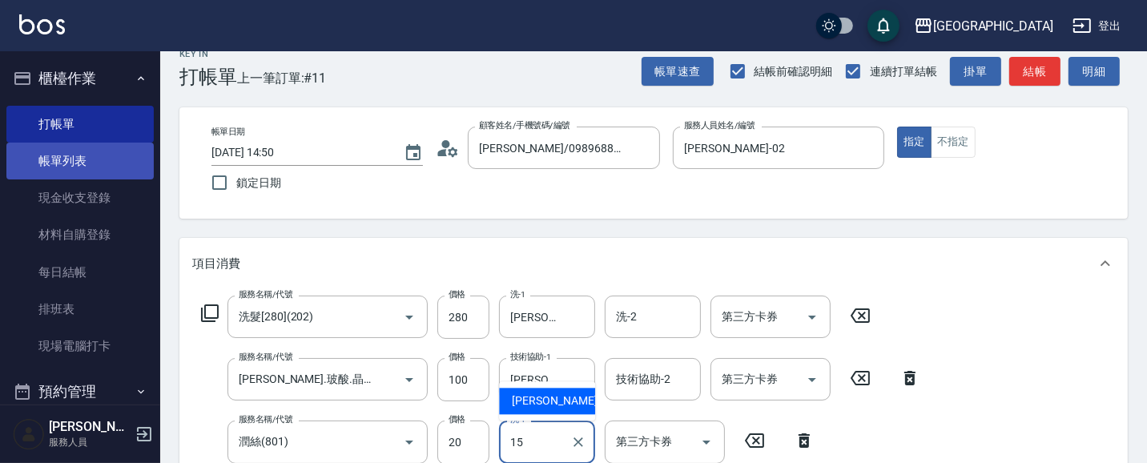
type input "[PERSON_NAME]-15"
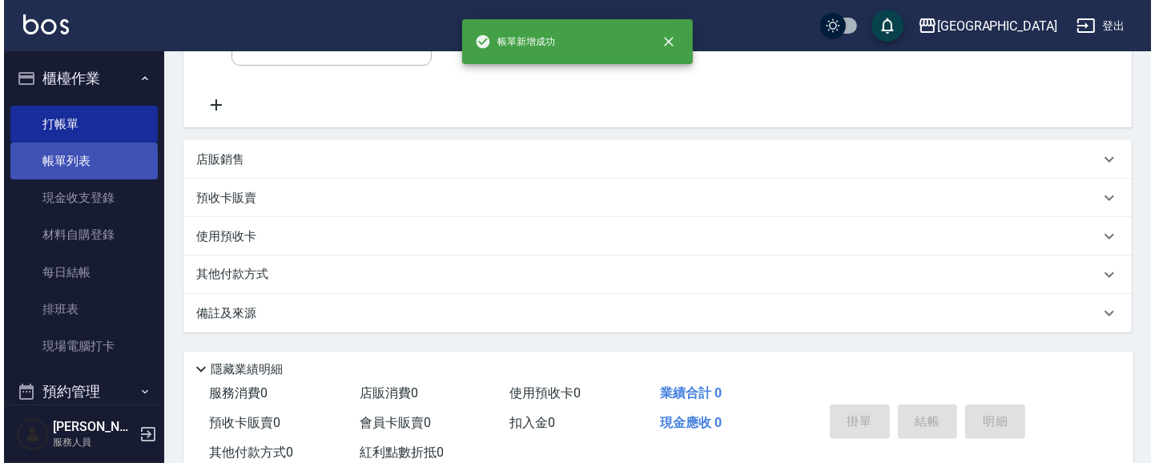
scroll to position [0, 0]
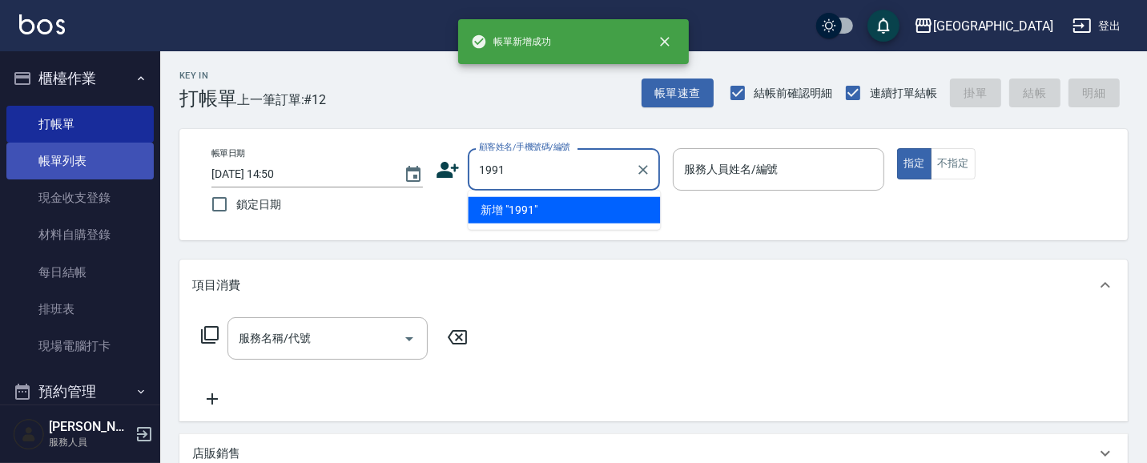
type input "1991"
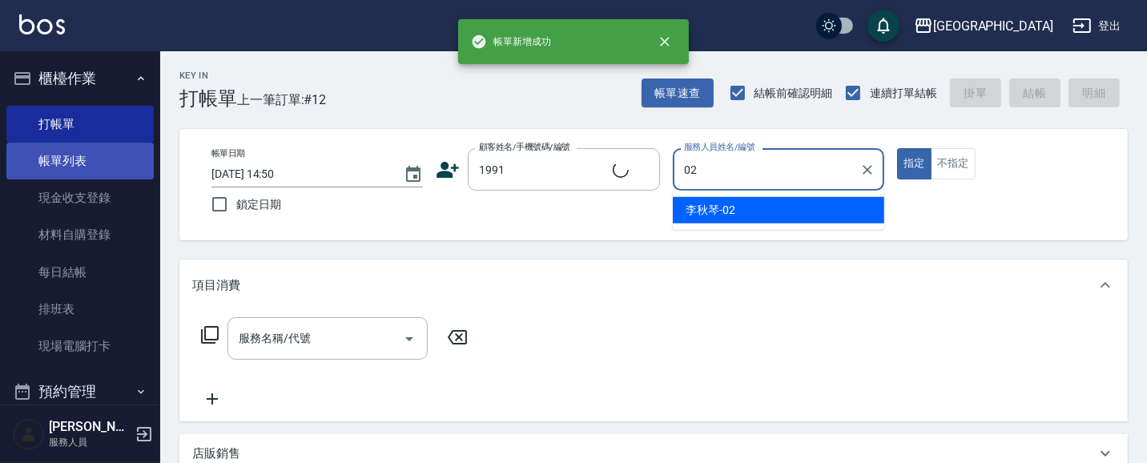
type input "[PERSON_NAME]-02"
type input "[PERSON_NAME]/0928625099/1991"
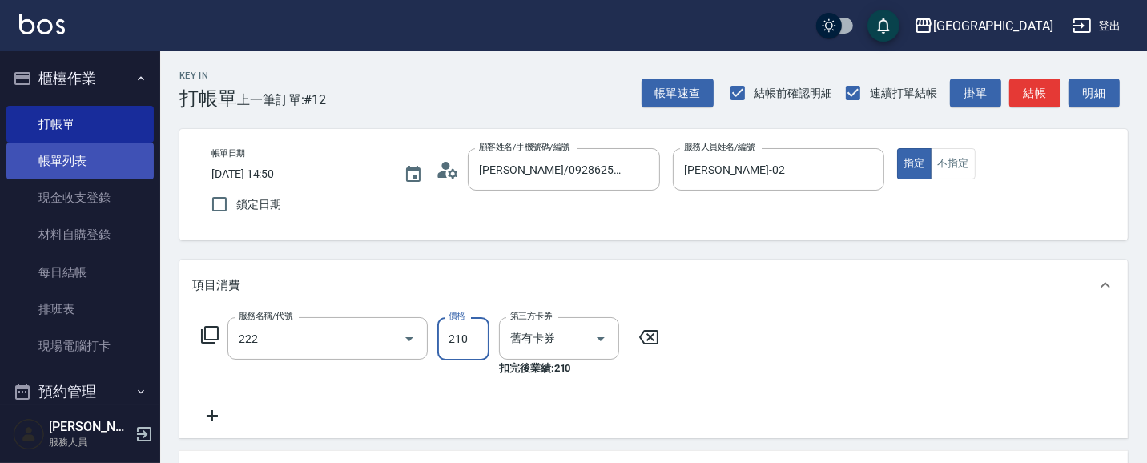
type input "洗髮卡券[210](222)"
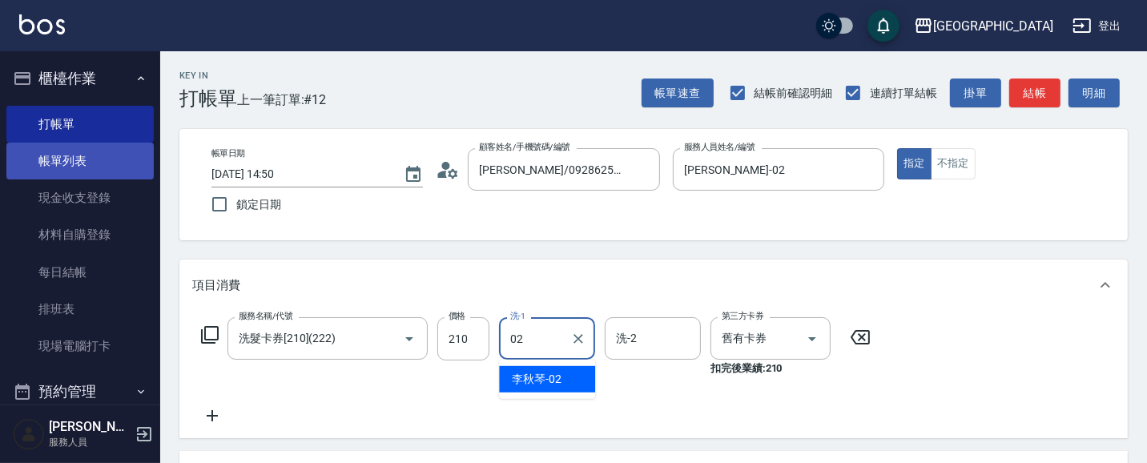
type input "[PERSON_NAME]-02"
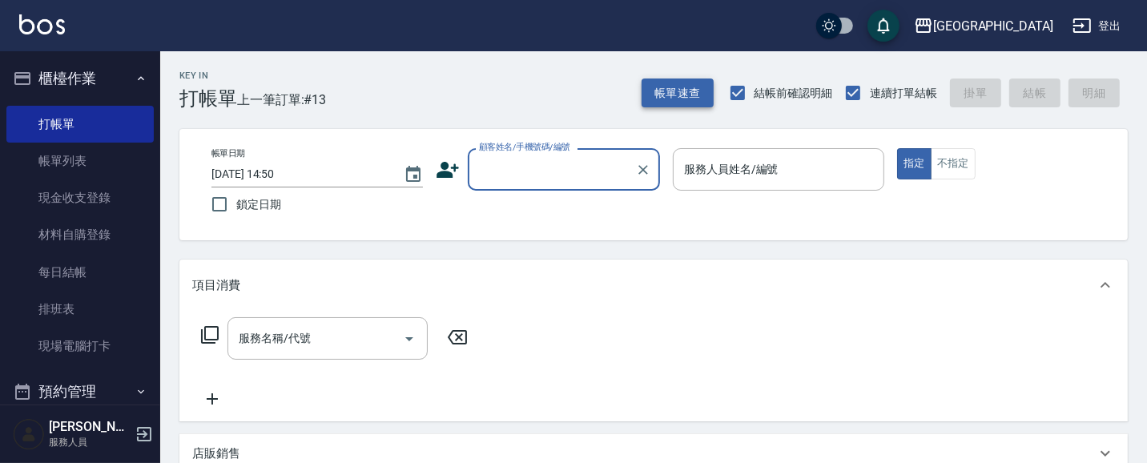
click at [671, 98] on button "帳單速查" at bounding box center [677, 93] width 72 height 30
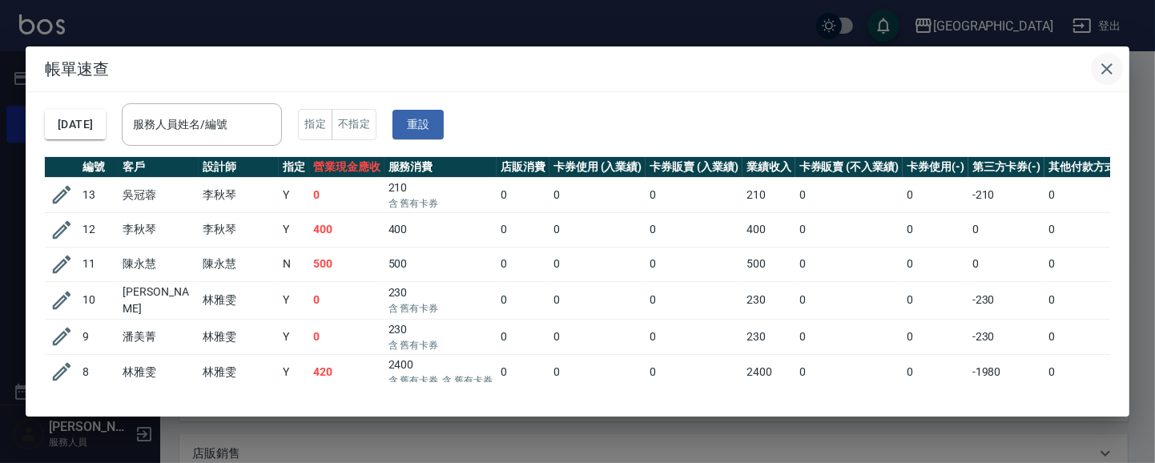
click at [1107, 72] on icon "button" at bounding box center [1106, 68] width 19 height 19
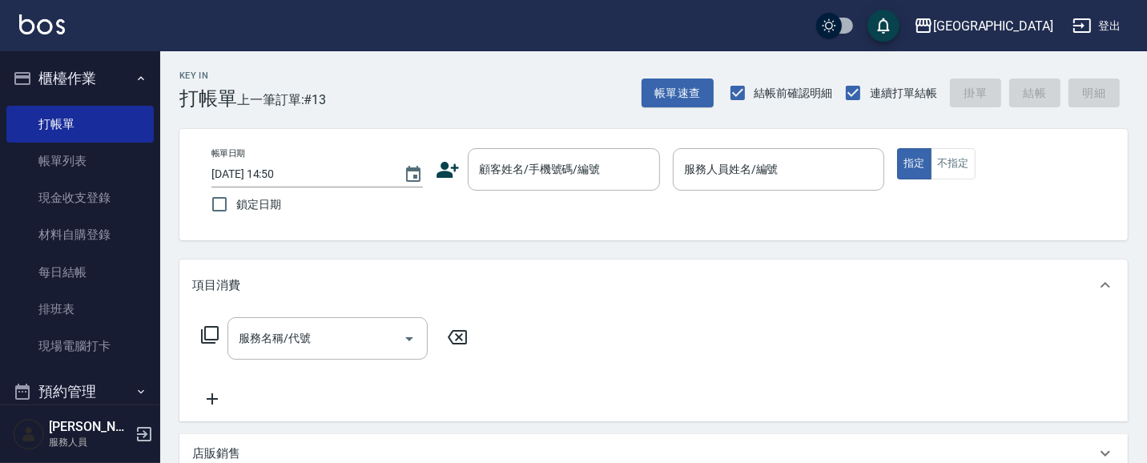
click at [82, 77] on button "櫃檯作業" at bounding box center [79, 79] width 147 height 42
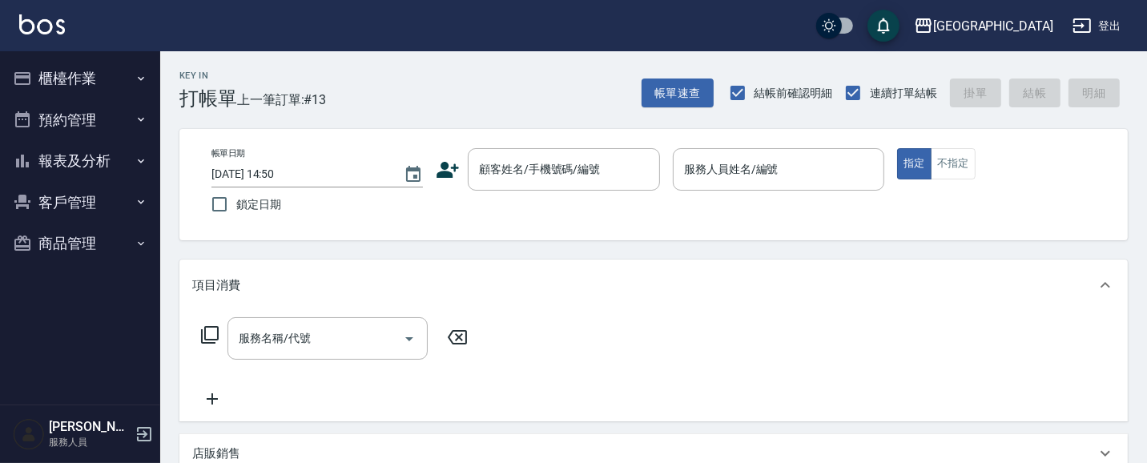
click at [89, 163] on button "報表及分析" at bounding box center [79, 161] width 147 height 42
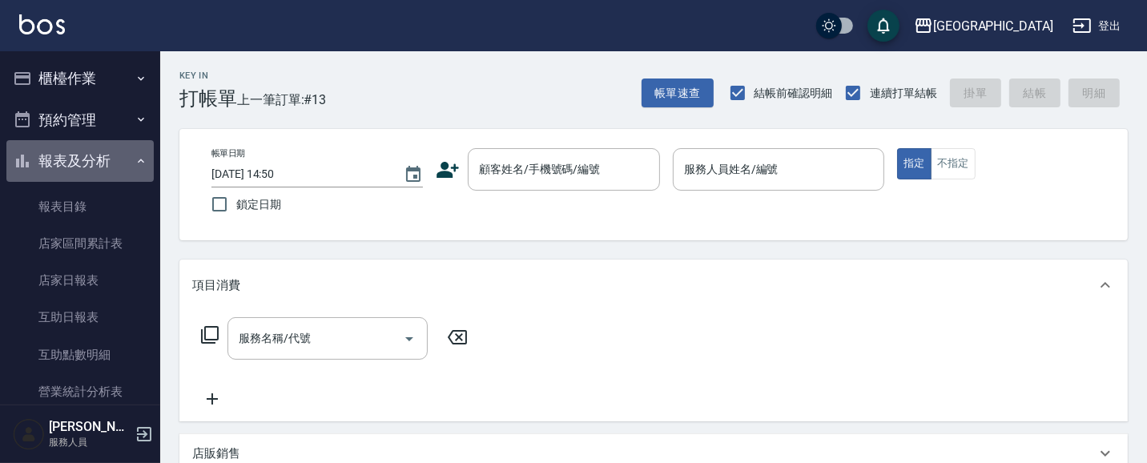
drag, startPoint x: 90, startPoint y: 146, endPoint x: 84, endPoint y: 132, distance: 15.0
click at [90, 141] on button "報表及分析" at bounding box center [79, 161] width 147 height 42
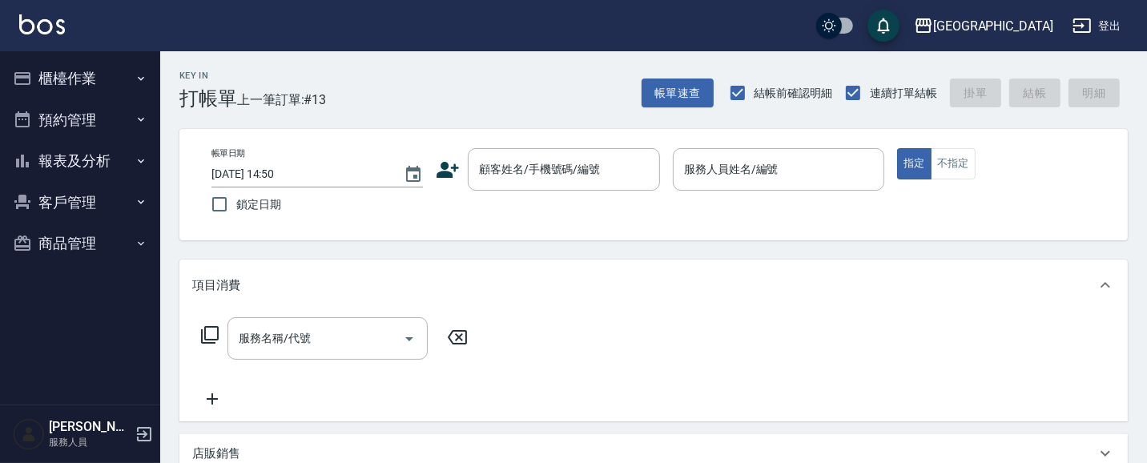
click at [84, 76] on button "櫃檯作業" at bounding box center [79, 79] width 147 height 42
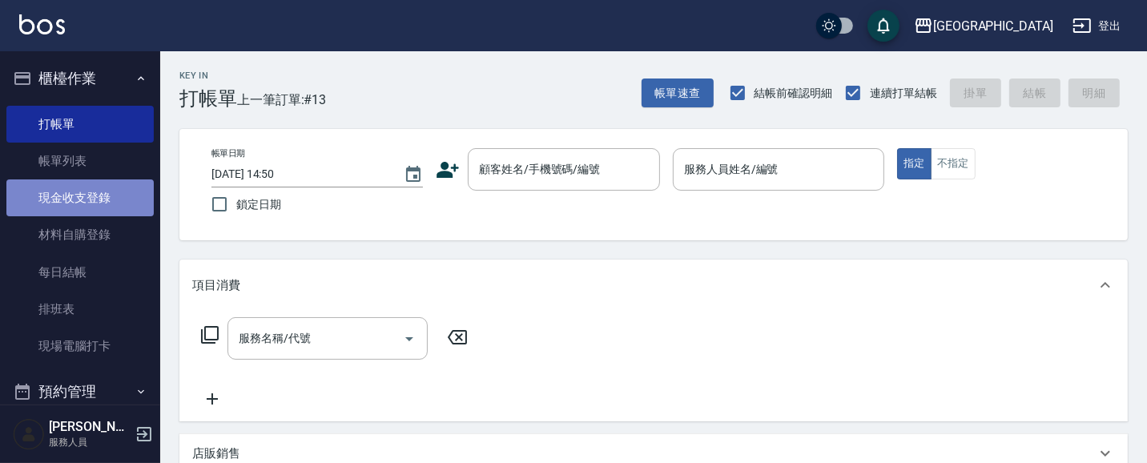
click at [85, 204] on link "現金收支登錄" at bounding box center [79, 197] width 147 height 37
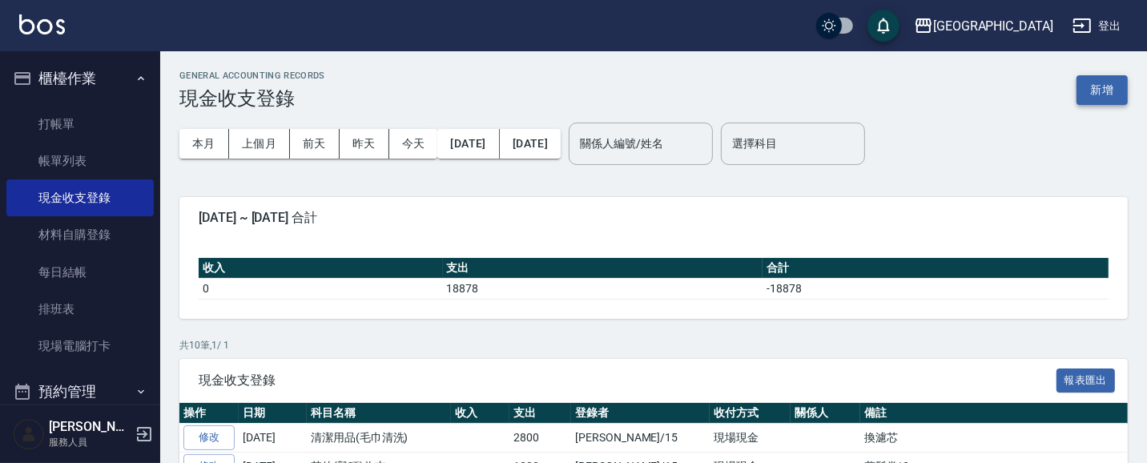
click at [1110, 85] on button "新增" at bounding box center [1101, 90] width 51 height 30
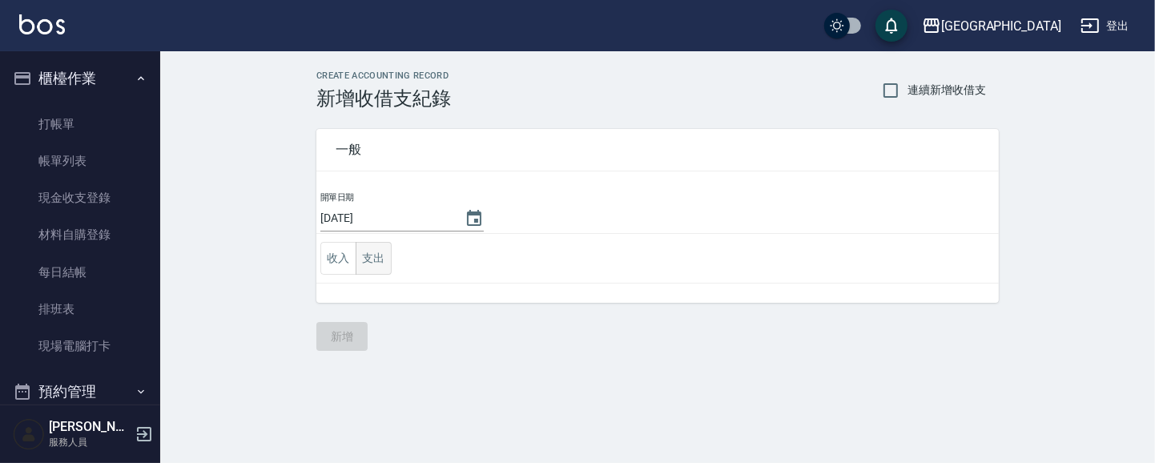
click at [370, 260] on button "支出" at bounding box center [374, 258] width 36 height 33
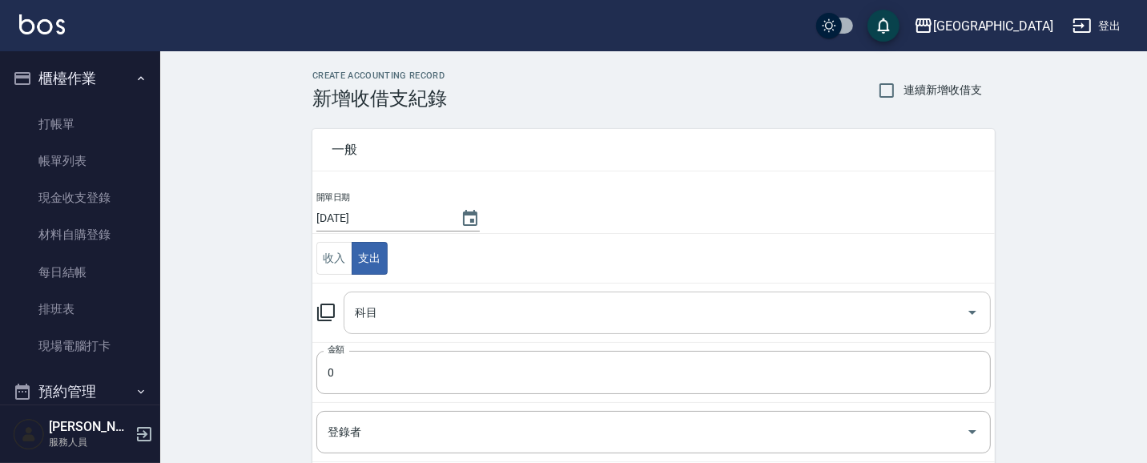
click at [396, 307] on input "科目" at bounding box center [655, 313] width 609 height 28
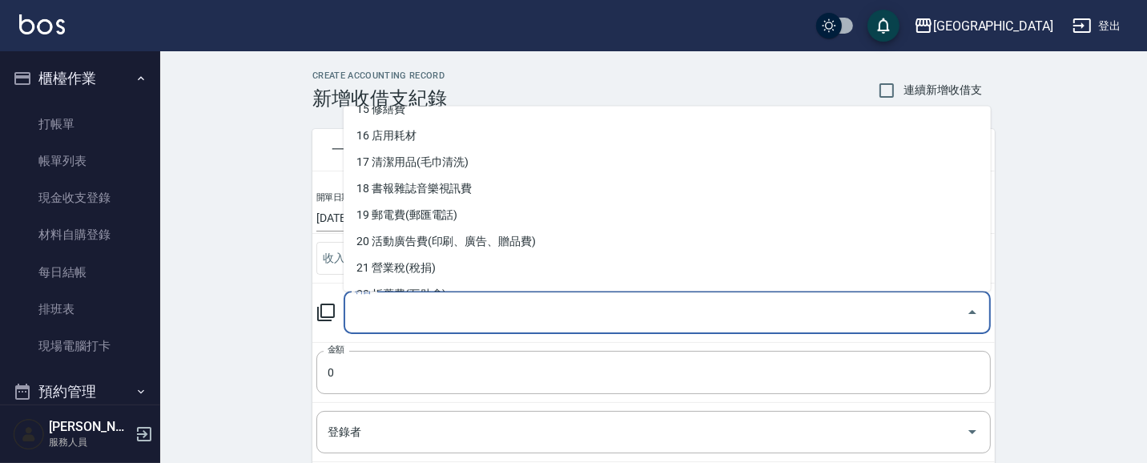
scroll to position [416, 0]
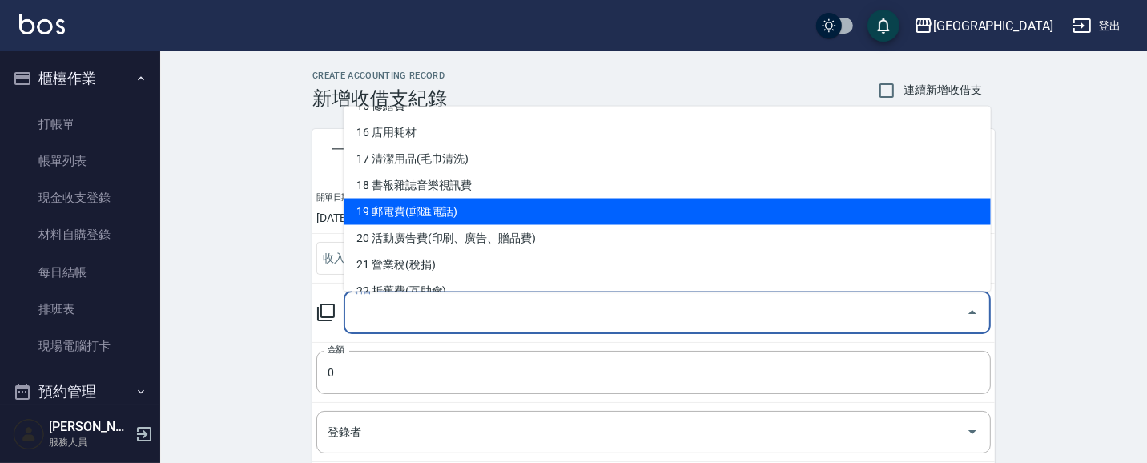
click at [481, 208] on li "19 郵電費(郵匯電話)" at bounding box center [667, 211] width 647 height 26
type input "19 郵電費(郵匯電話)"
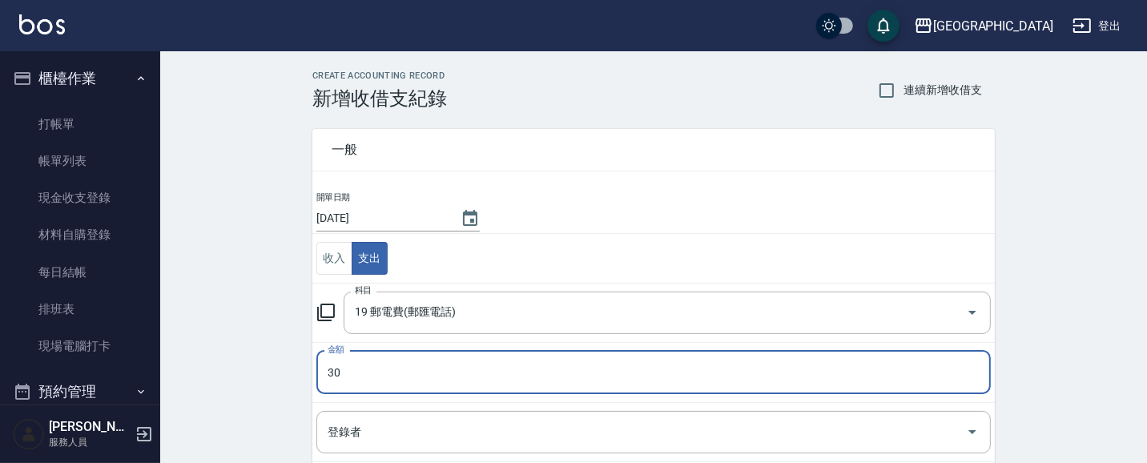
type input "30"
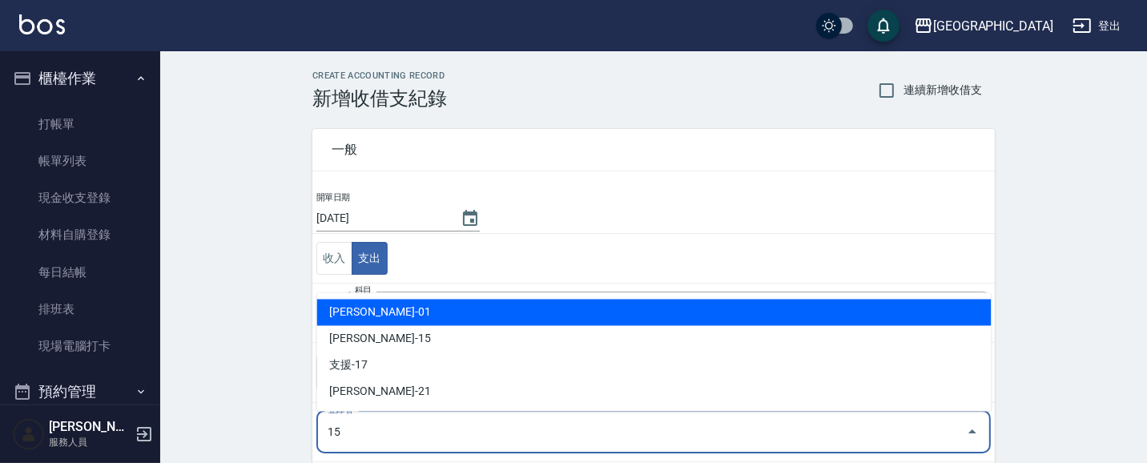
type input "[PERSON_NAME]-15"
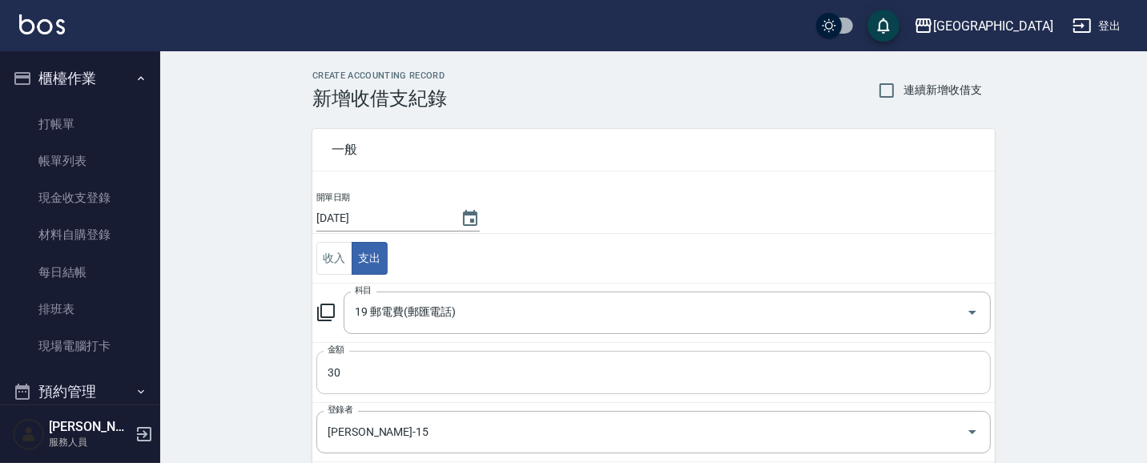
scroll to position [243, 0]
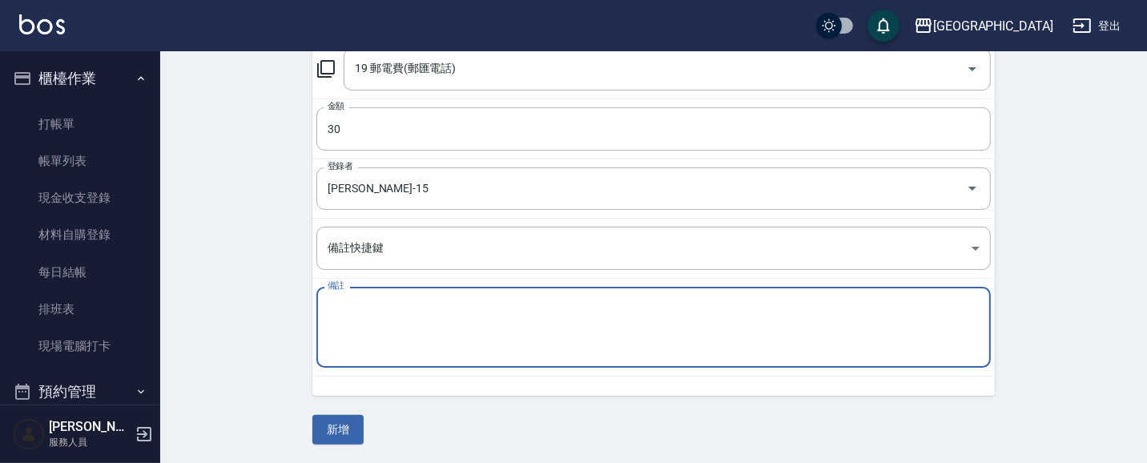
drag, startPoint x: 350, startPoint y: 310, endPoint x: 366, endPoint y: 301, distance: 18.3
click at [348, 311] on textarea "備註" at bounding box center [654, 327] width 652 height 54
type textarea "c"
type textarea "匯款"
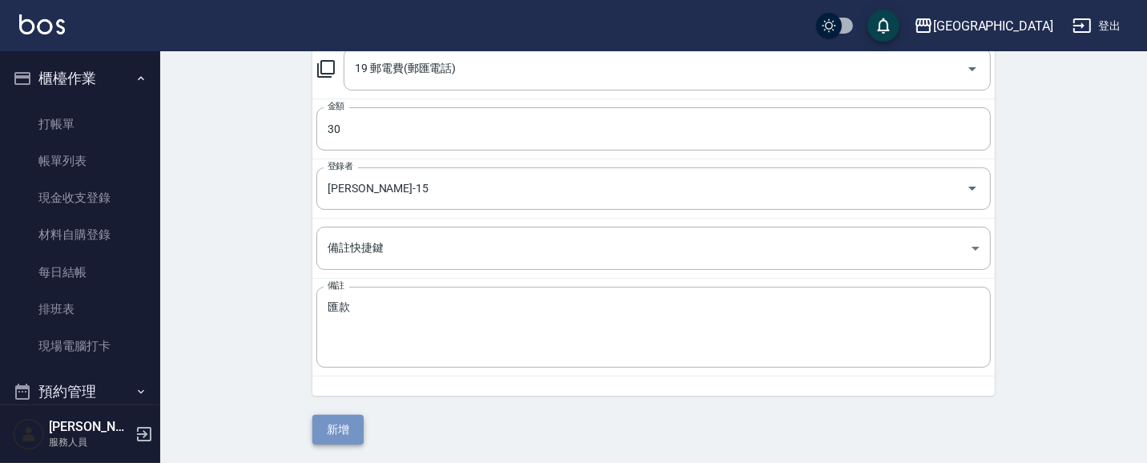
click at [351, 423] on button "新增" at bounding box center [337, 430] width 51 height 30
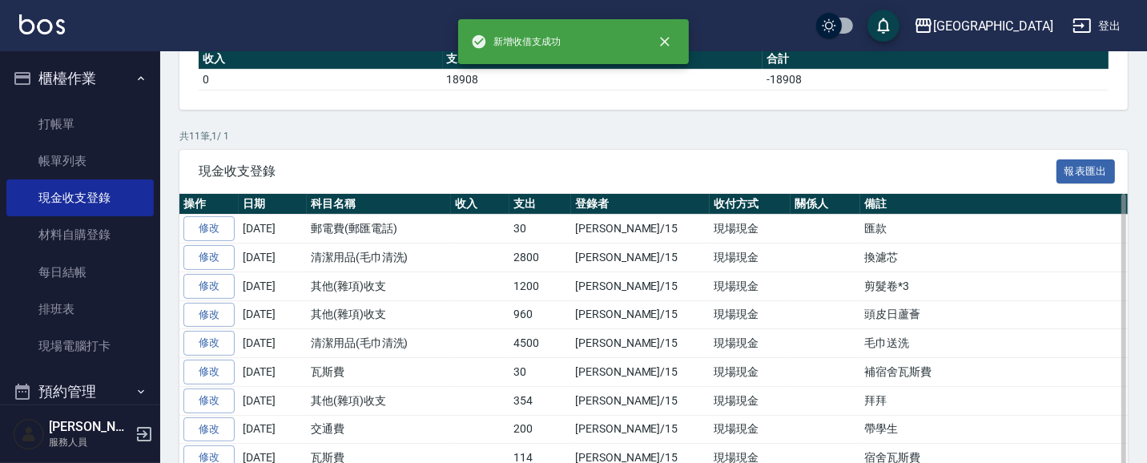
scroll to position [278, 0]
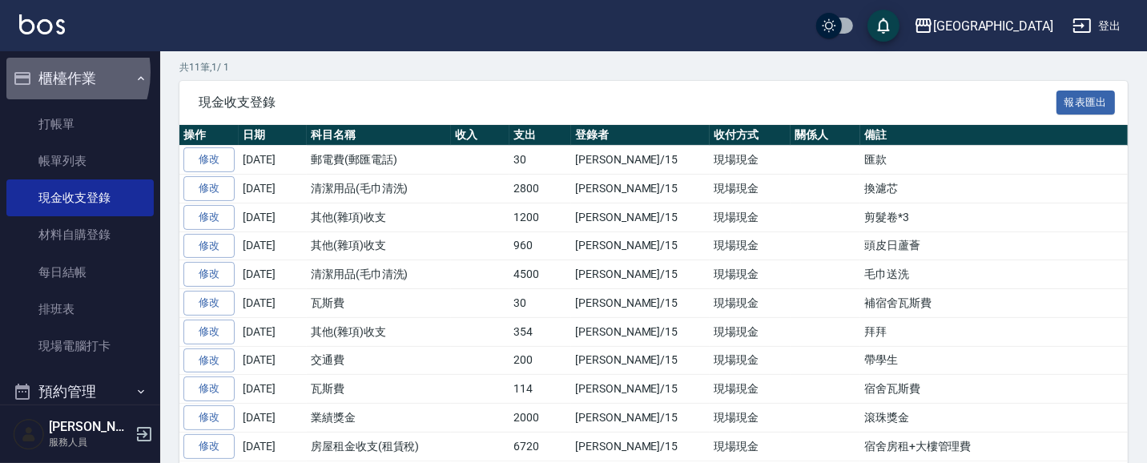
click at [49, 72] on button "櫃檯作業" at bounding box center [79, 79] width 147 height 42
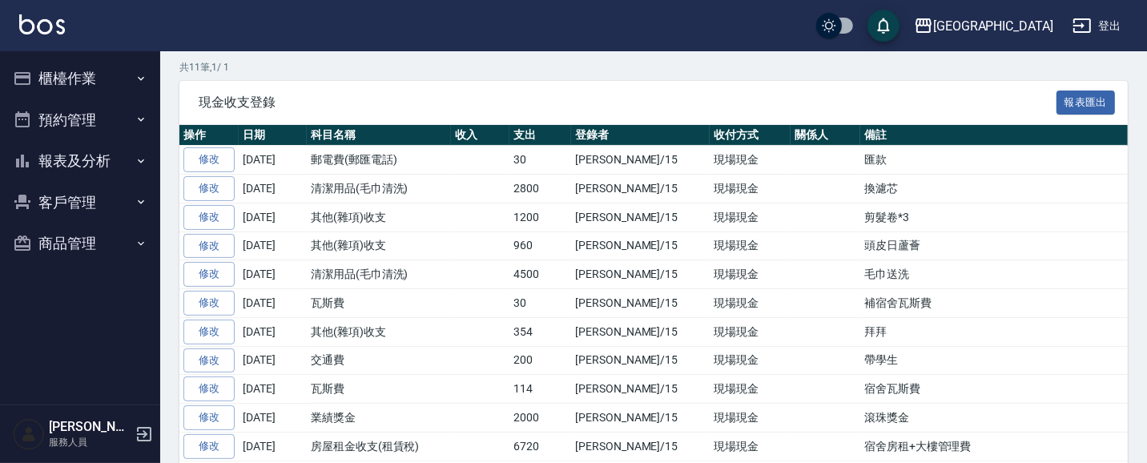
click at [73, 80] on button "櫃檯作業" at bounding box center [79, 79] width 147 height 42
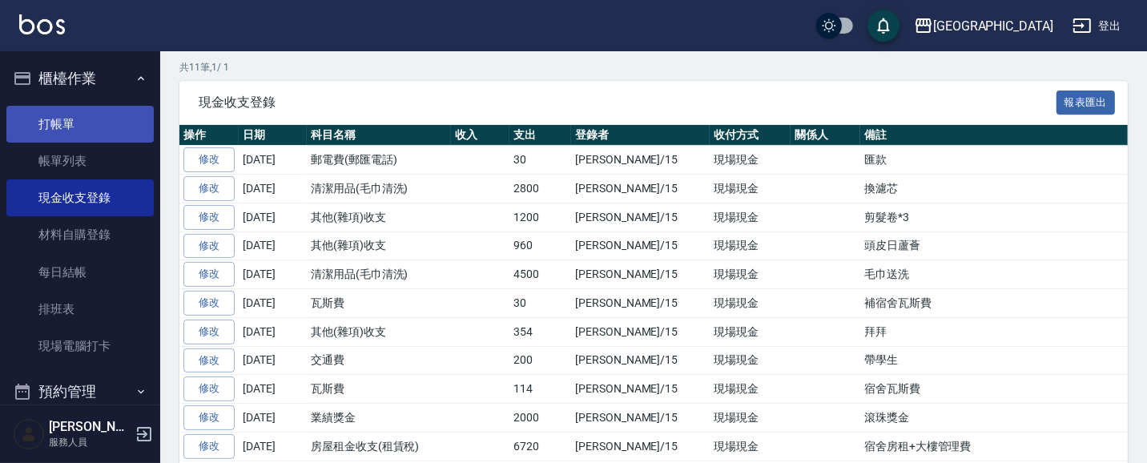
click at [54, 116] on link "打帳單" at bounding box center [79, 124] width 147 height 37
